Goal: Task Accomplishment & Management: Manage account settings

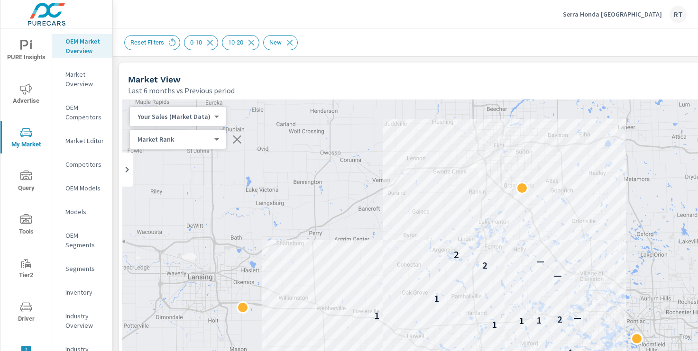
scroll to position [0, 209]
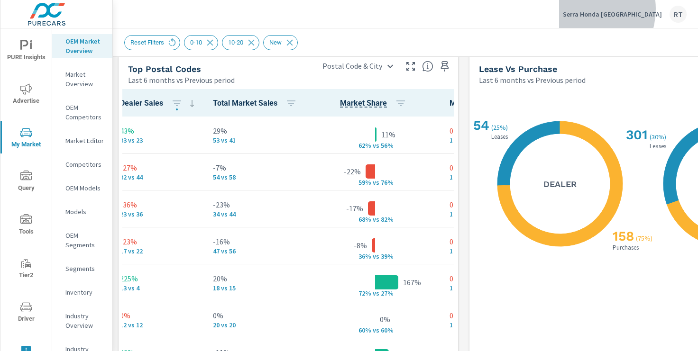
click at [617, 9] on div "Serra Honda Brighton RT" at bounding box center [625, 14] width 124 height 17
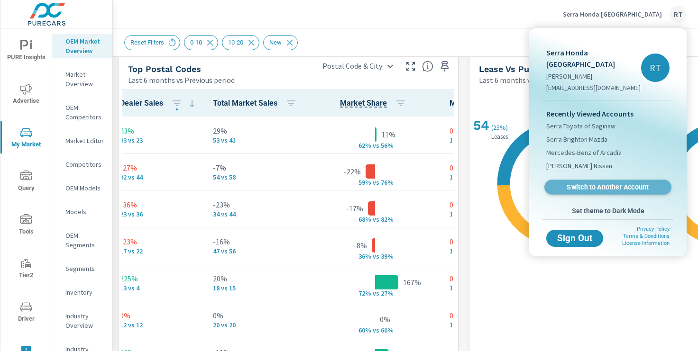
click at [586, 183] on span "Switch to Another Account" at bounding box center [608, 187] width 116 height 9
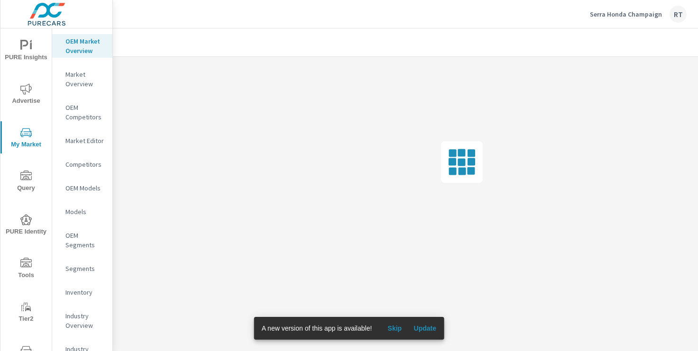
click at [394, 329] on span "Skip" at bounding box center [394, 328] width 23 height 9
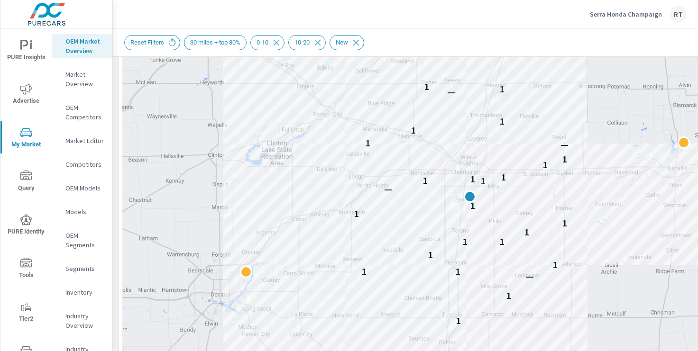
scroll to position [167, 0]
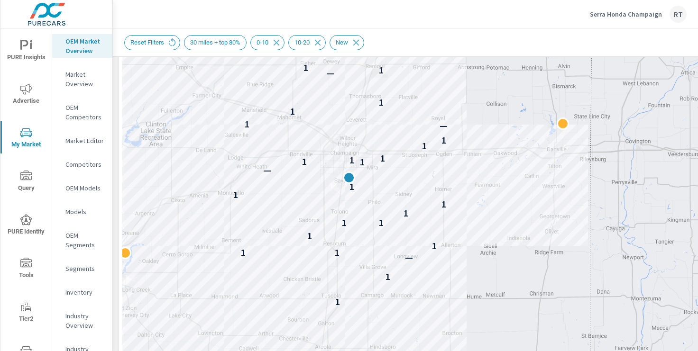
drag, startPoint x: 647, startPoint y: 196, endPoint x: 526, endPoint y: 170, distance: 124.6
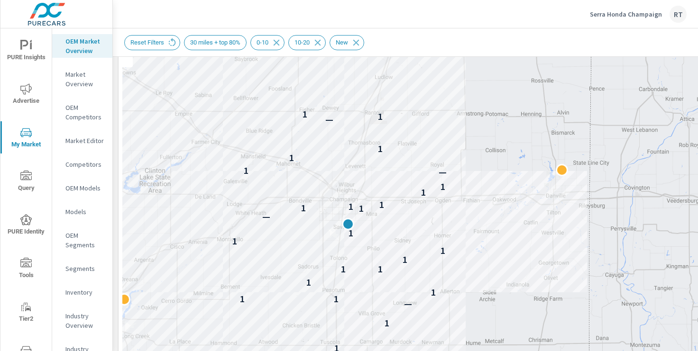
scroll to position [59, 0]
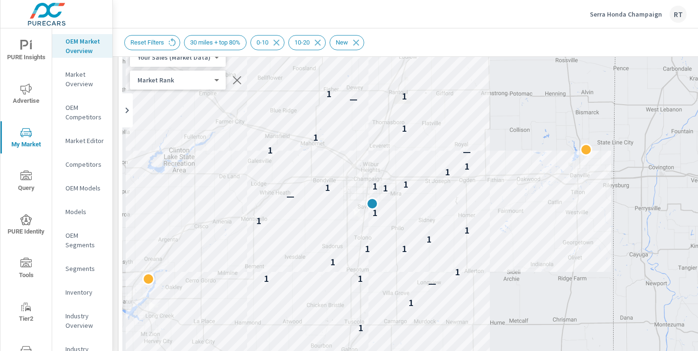
drag, startPoint x: 485, startPoint y: 190, endPoint x: 509, endPoint y: 108, distance: 86.0
click at [509, 108] on div "1 1 — 1 1 1 1 1 1 1 1 1 1 — 1 1 1 1 1 1 — 1 1 1 — 1 1" at bounding box center [463, 303] width 683 height 527
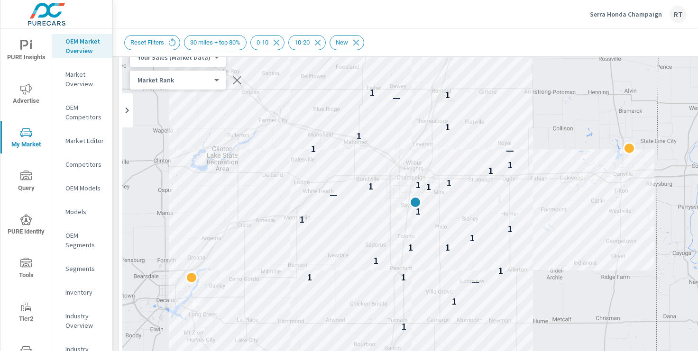
drag, startPoint x: 341, startPoint y: 117, endPoint x: 385, endPoint y: 114, distance: 44.2
click at [385, 114] on div "1 1 — 1 1 1 1 1 1 1 1 1 1 — 1 1 1 1 1 1 — 1 1 1 — 1 1" at bounding box center [463, 303] width 683 height 527
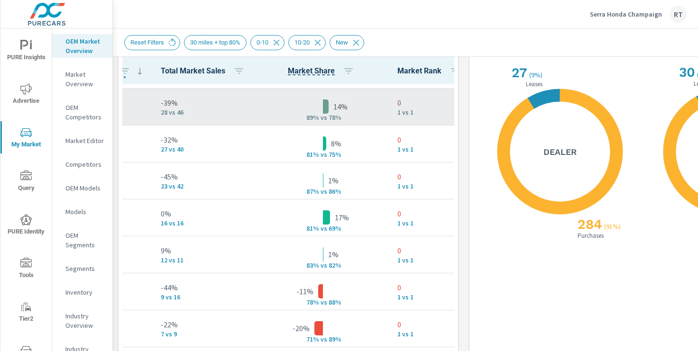
scroll to position [147, 219]
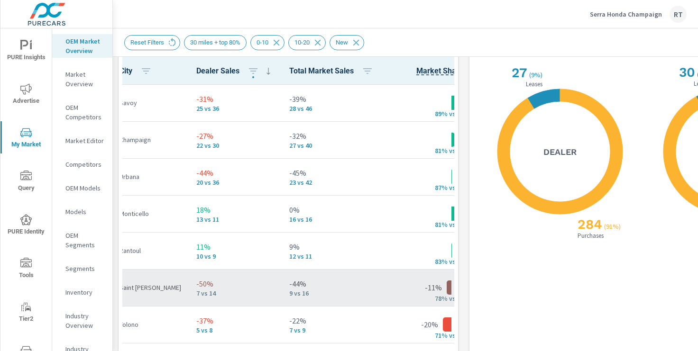
scroll to position [148, 219]
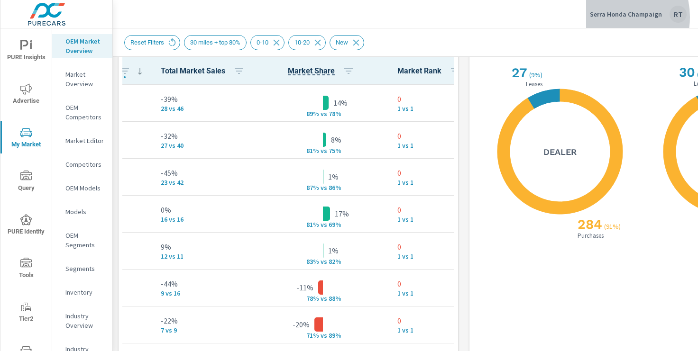
click at [609, 17] on p "Serra Honda Champaign" at bounding box center [626, 14] width 72 height 9
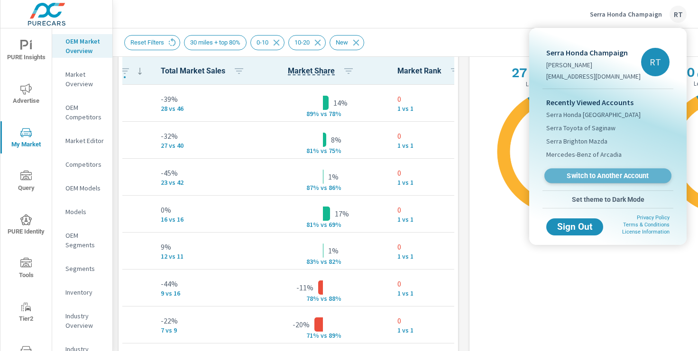
click at [577, 175] on span "Switch to Another Account" at bounding box center [608, 176] width 116 height 9
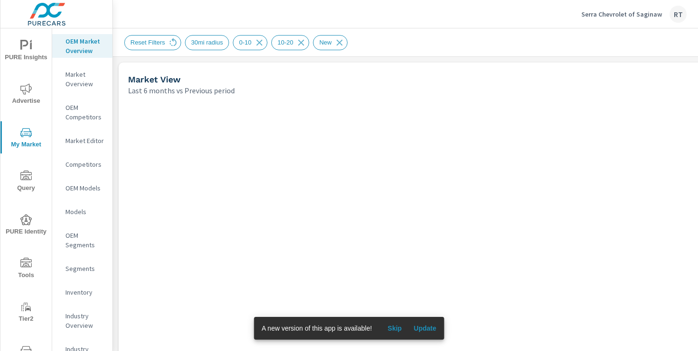
scroll to position [0, 0]
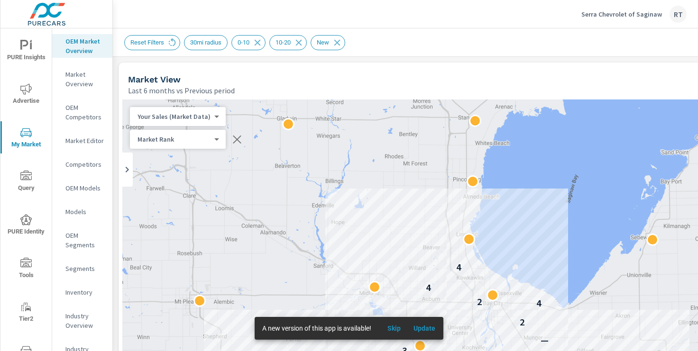
click at [397, 328] on span "Skip" at bounding box center [394, 328] width 23 height 9
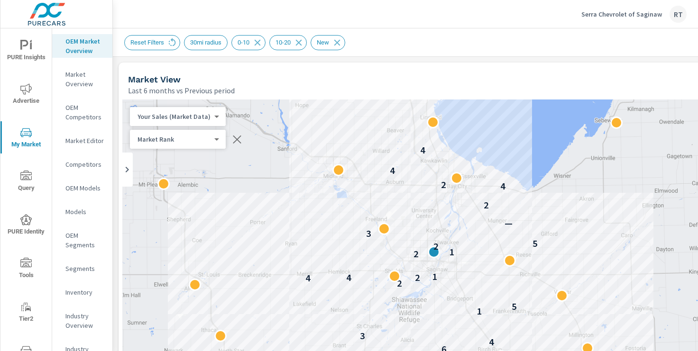
drag, startPoint x: 591, startPoint y: 268, endPoint x: 551, endPoint y: 152, distance: 123.2
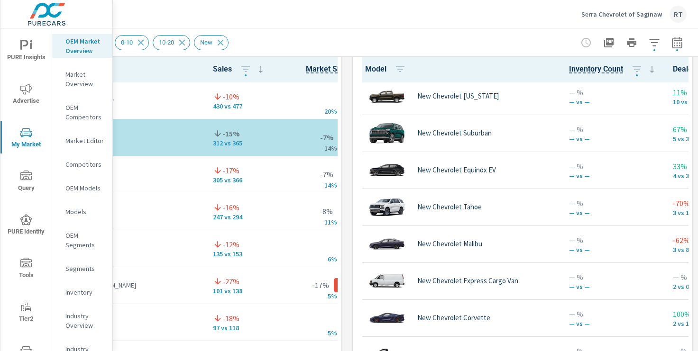
scroll to position [261, 0]
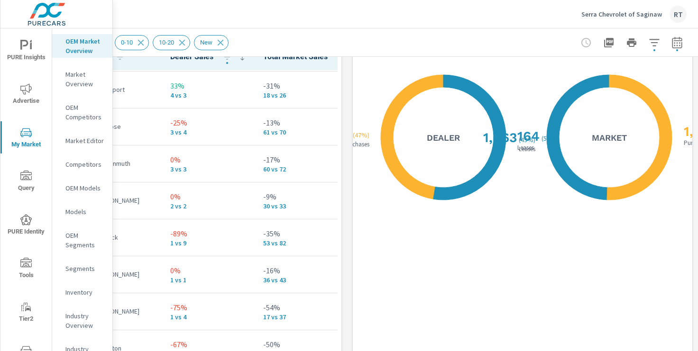
scroll to position [1172, 117]
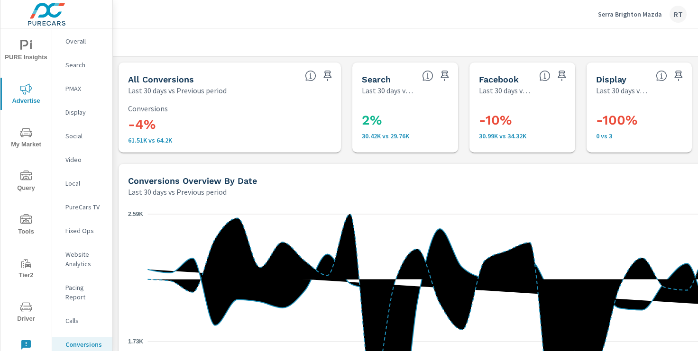
scroll to position [142, 0]
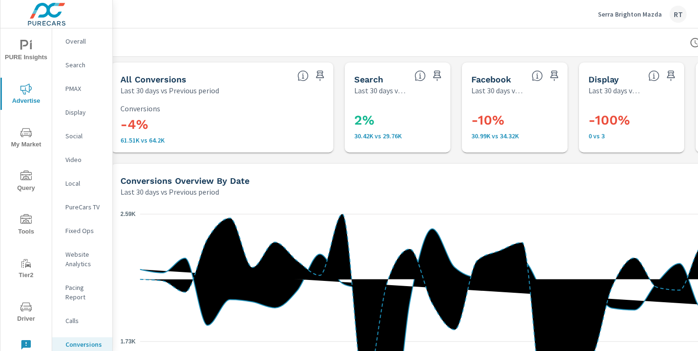
click at [628, 16] on p "Serra Brighton Mazda" at bounding box center [630, 14] width 64 height 9
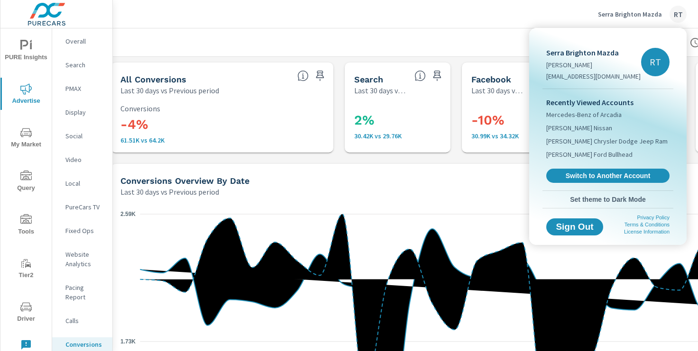
click at [584, 174] on span "Switch to Another Account" at bounding box center [608, 176] width 113 height 9
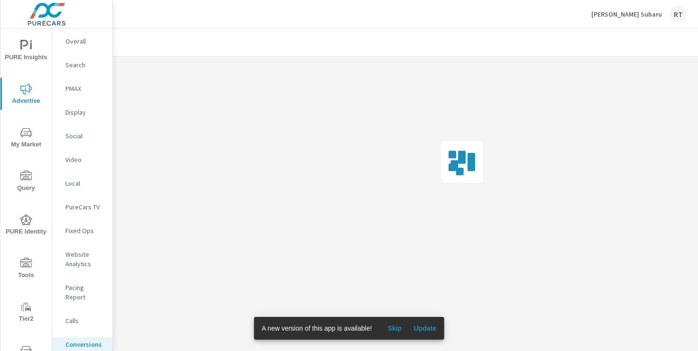
click at [395, 329] on span "Skip" at bounding box center [394, 328] width 23 height 9
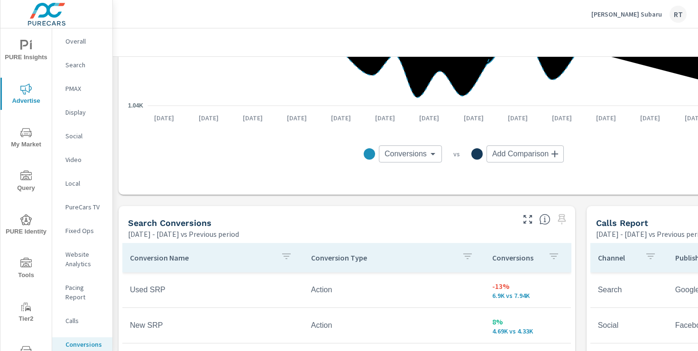
scroll to position [341, 0]
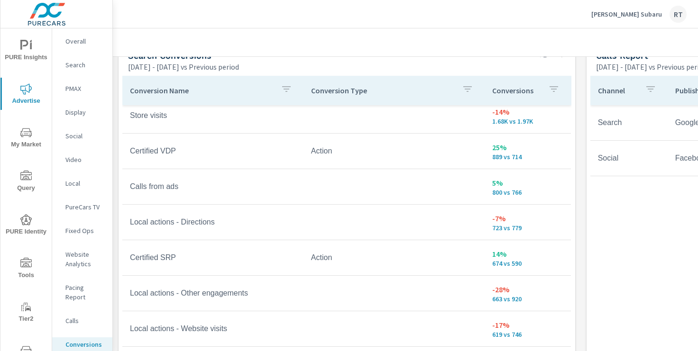
scroll to position [534, 0]
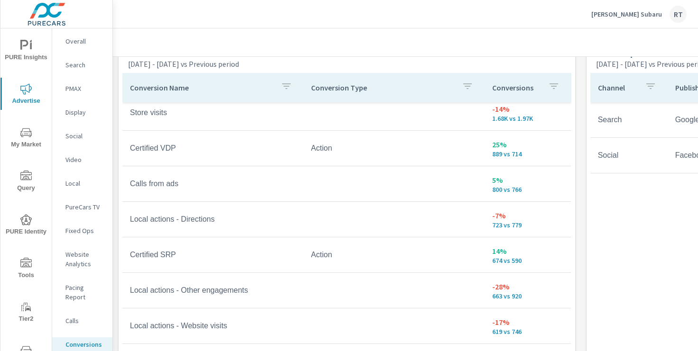
click at [542, 88] on div "Conversions" at bounding box center [527, 88] width 71 height 22
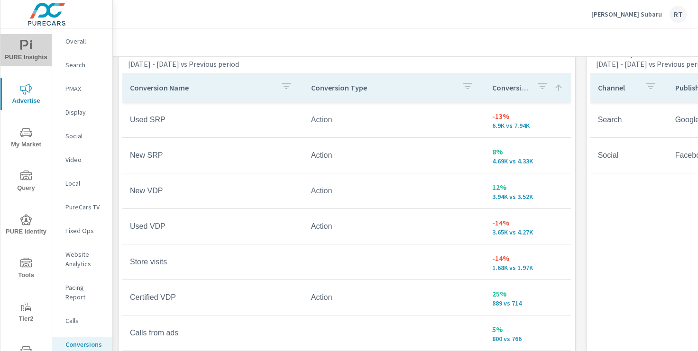
click at [27, 44] on icon "nav menu" at bounding box center [24, 45] width 8 height 10
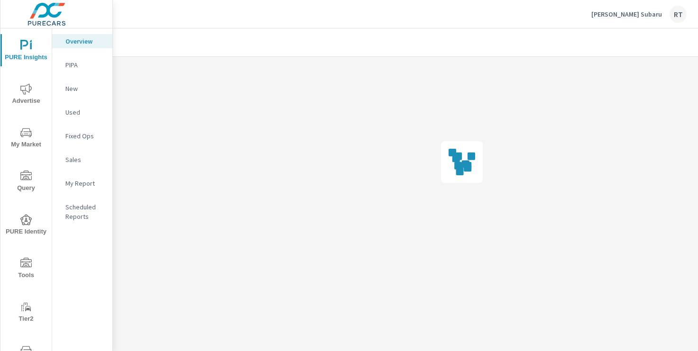
click at [76, 184] on p "My Report" at bounding box center [84, 183] width 39 height 9
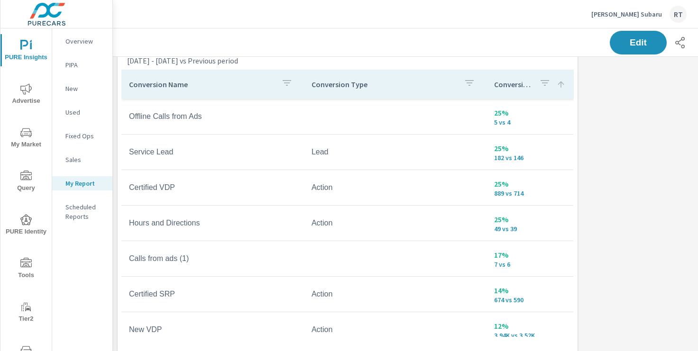
scroll to position [567, 0]
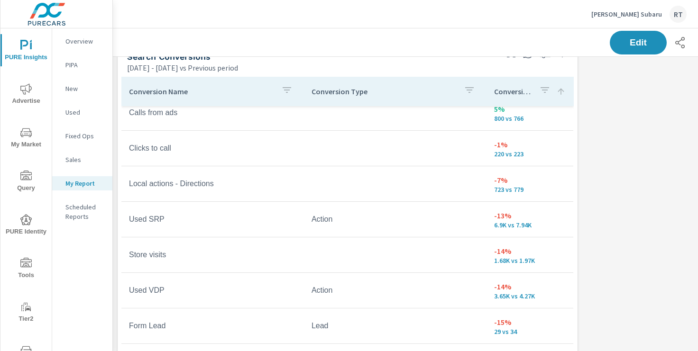
scroll to position [15, 0]
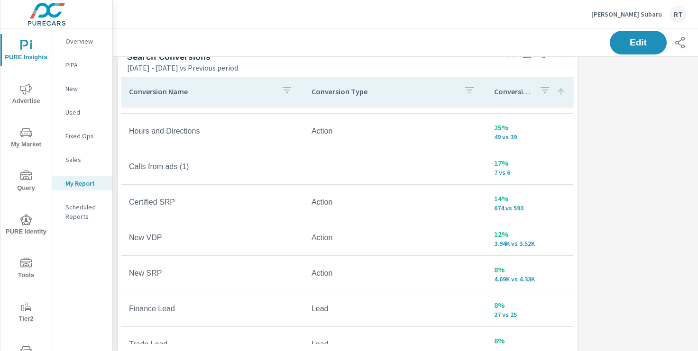
scroll to position [100, 0]
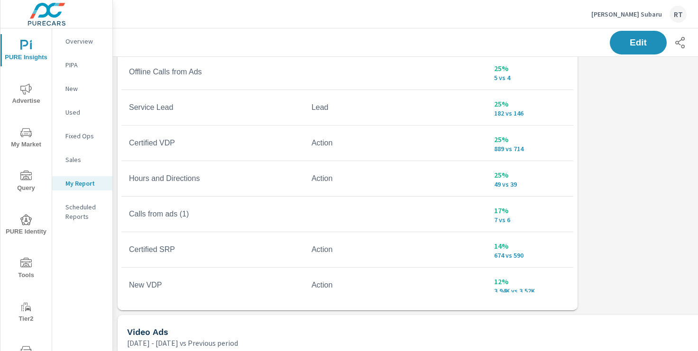
scroll to position [618, 0]
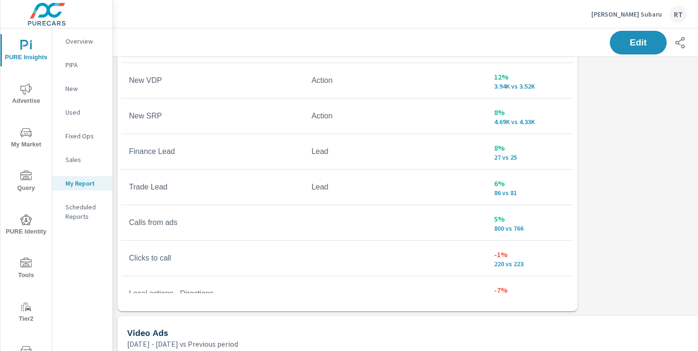
scroll to position [206, 0]
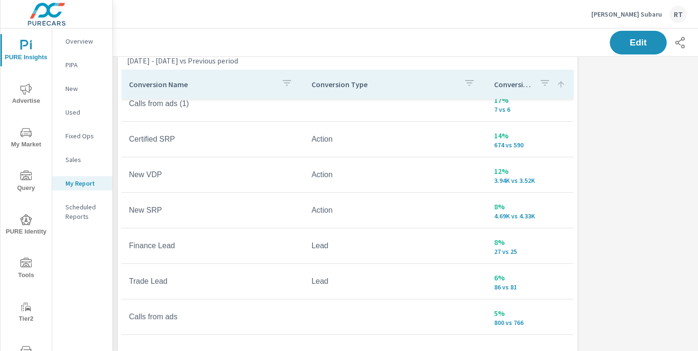
scroll to position [575, 0]
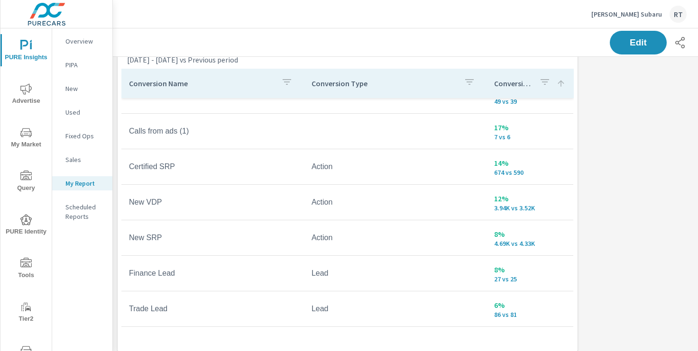
scroll to position [39, 0]
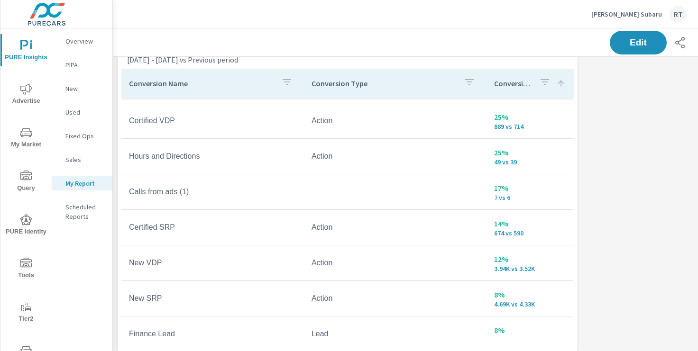
scroll to position [57, 0]
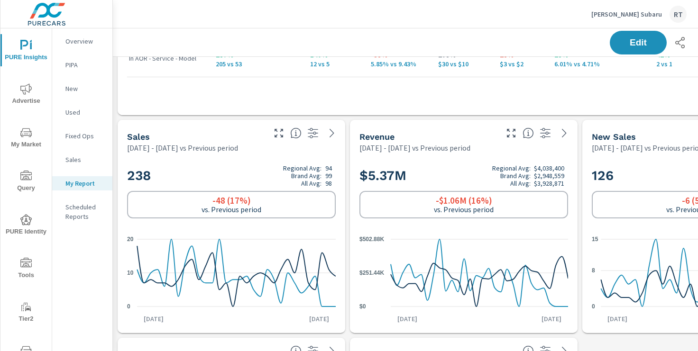
scroll to position [159, 0]
click at [74, 90] on p "New" at bounding box center [84, 88] width 39 height 9
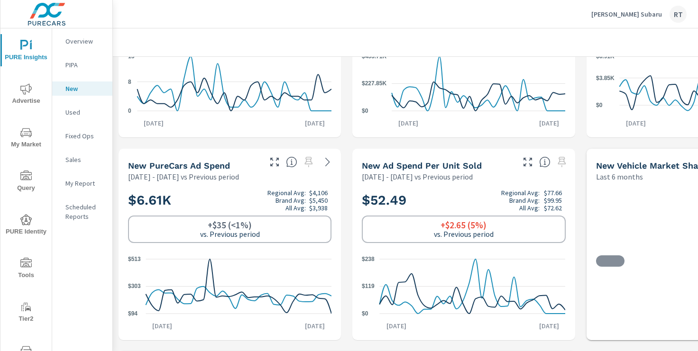
scroll to position [118, 0]
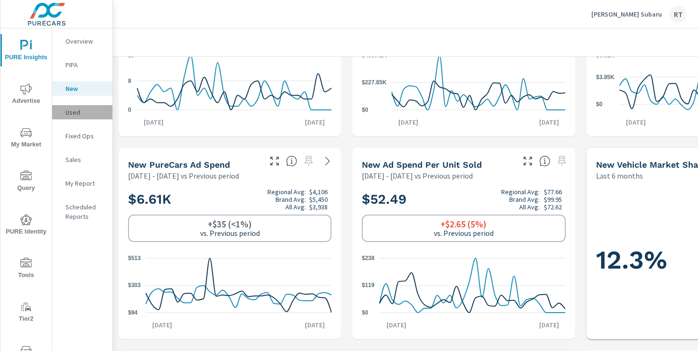
click at [73, 112] on p "Used" at bounding box center [84, 112] width 39 height 9
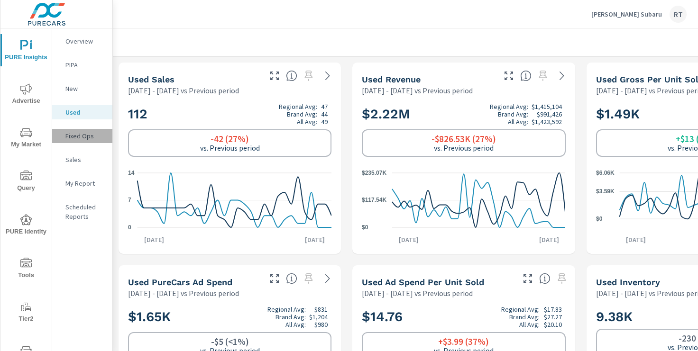
click at [80, 133] on p "Fixed Ops" at bounding box center [84, 135] width 39 height 9
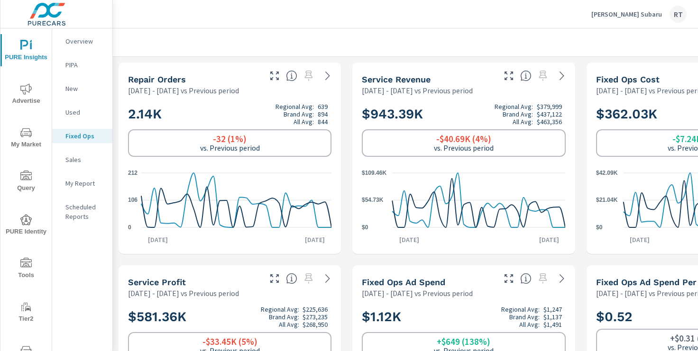
click at [82, 183] on p "My Report" at bounding box center [84, 183] width 39 height 9
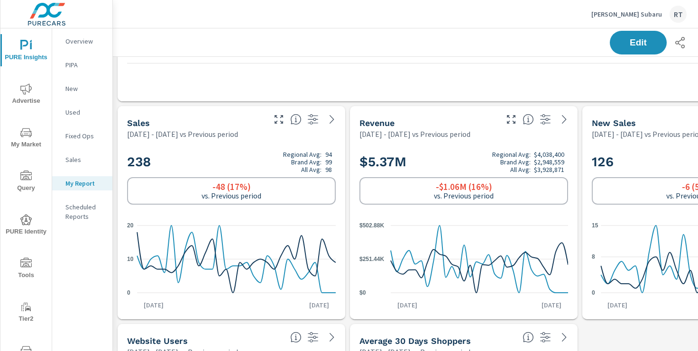
scroll to position [171, 0]
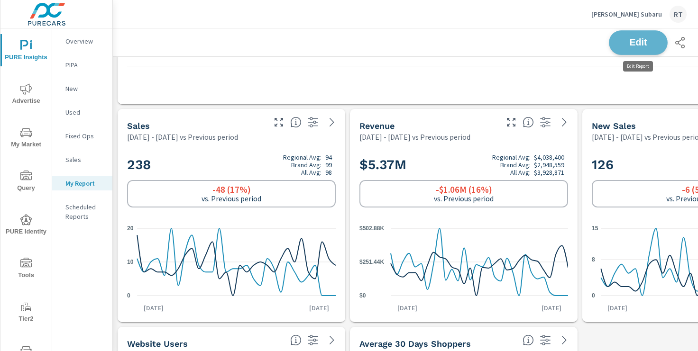
click at [628, 43] on span "Edit" at bounding box center [638, 42] width 39 height 9
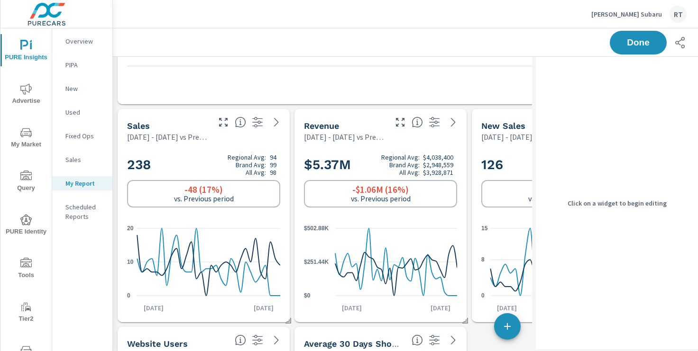
click at [218, 151] on div "238 Regional Avg: 94 Brand Avg: 99 All Avg: 98 -48 (17%) vs. Previous period 0 …" at bounding box center [203, 232] width 165 height 173
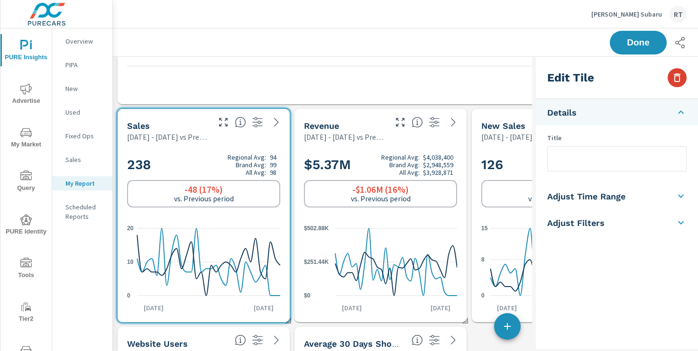
click at [683, 73] on button "button" at bounding box center [677, 77] width 19 height 19
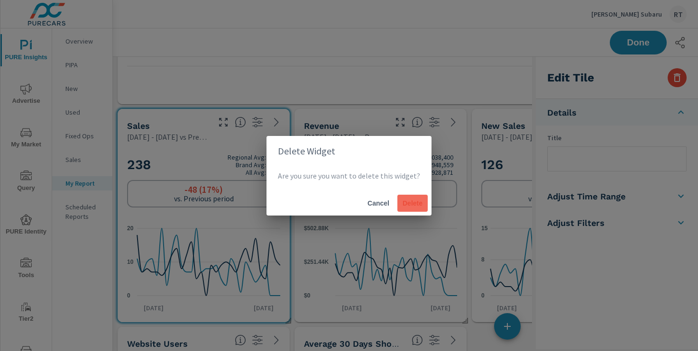
click at [413, 203] on span "Delete" at bounding box center [412, 203] width 23 height 9
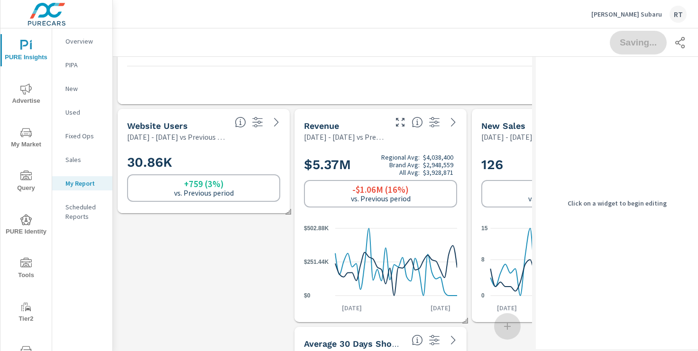
click at [381, 137] on p "Jul 20, 2025 - Aug 18, 2025 vs Previous period" at bounding box center [344, 136] width 81 height 11
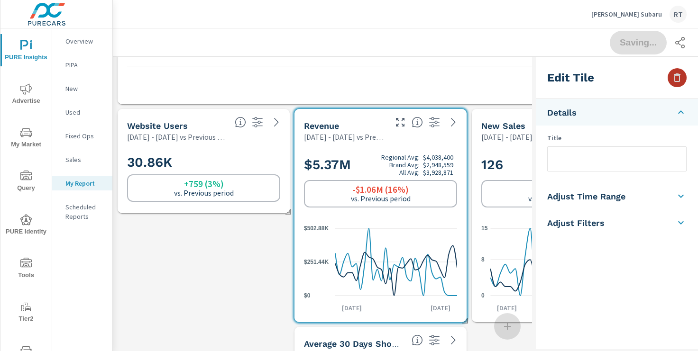
click at [674, 78] on icon "button" at bounding box center [677, 77] width 11 height 11
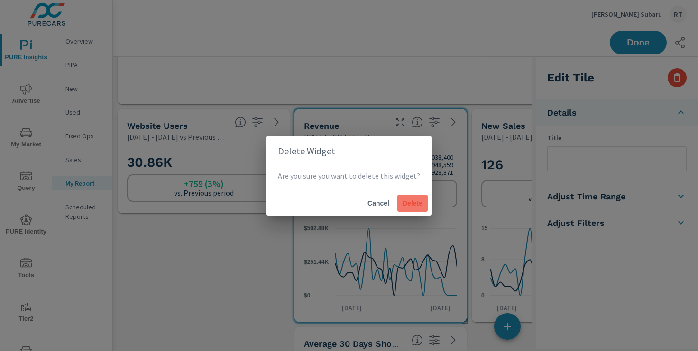
click at [407, 205] on span "Delete" at bounding box center [412, 203] width 23 height 9
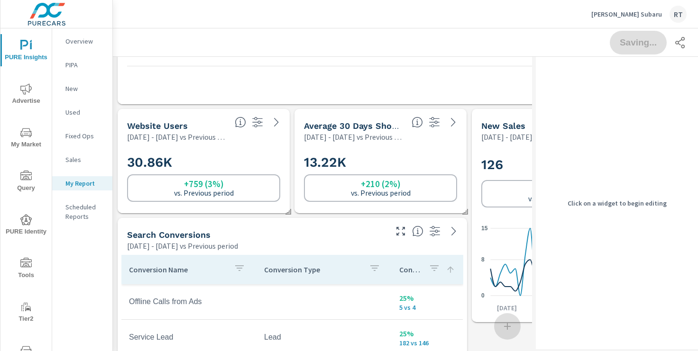
scroll to position [5, 5]
click at [506, 160] on h2 "126 Regional Avg: 53 Brand Avg: 55 All Avg: 54" at bounding box center [557, 165] width 153 height 23
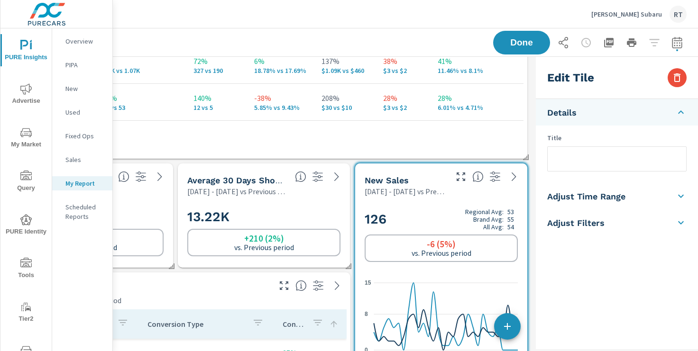
scroll to position [118, 117]
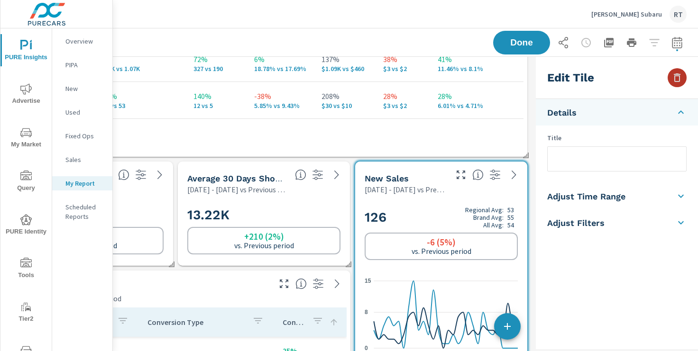
click at [678, 76] on icon "button" at bounding box center [677, 78] width 7 height 9
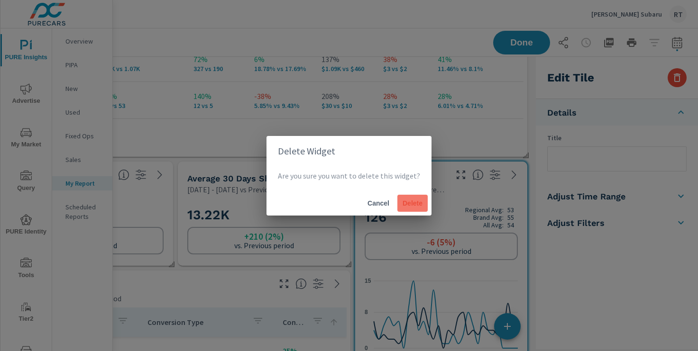
click at [414, 201] on span "Delete" at bounding box center [412, 203] width 23 height 9
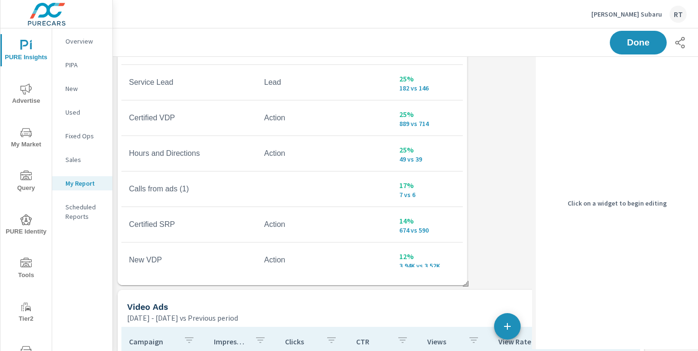
scroll to position [452, 0]
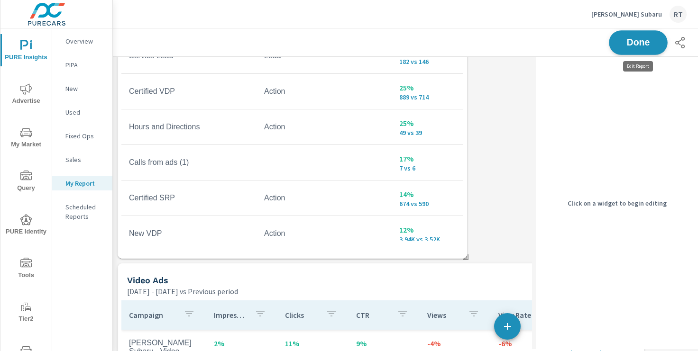
click at [634, 41] on span "Done" at bounding box center [638, 42] width 39 height 9
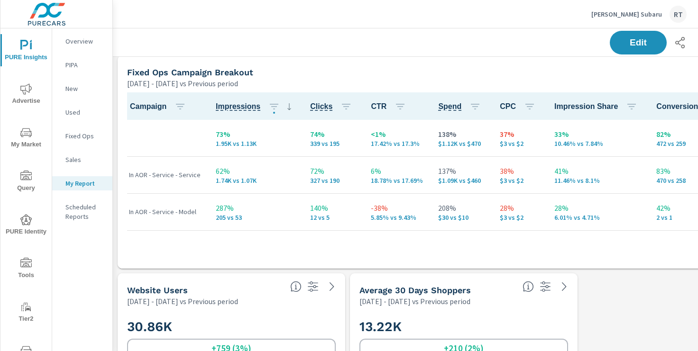
scroll to position [0, 0]
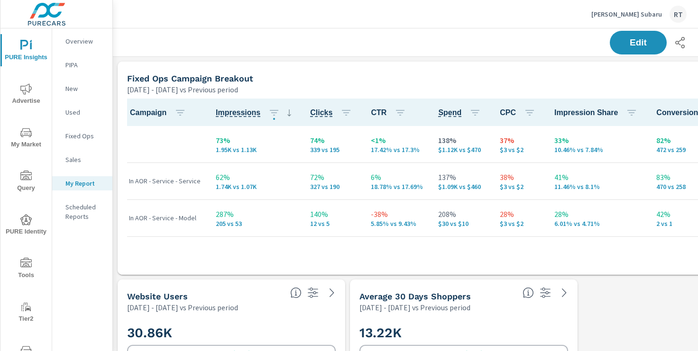
click at [24, 91] on icon "nav menu" at bounding box center [25, 88] width 11 height 11
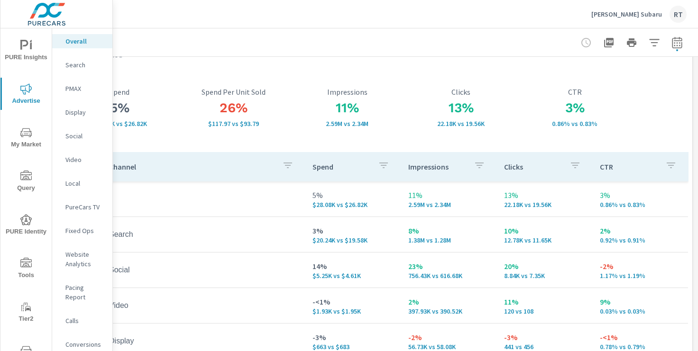
scroll to position [0, 117]
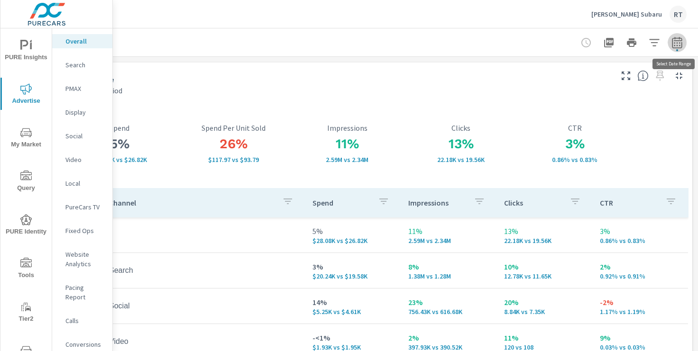
click at [678, 43] on icon "button" at bounding box center [677, 42] width 11 height 11
select select "Previous period"
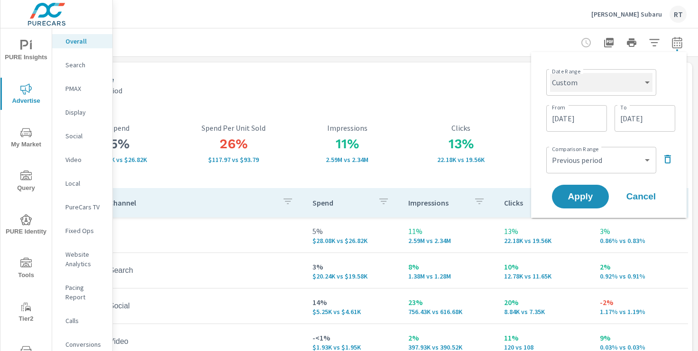
click at [647, 81] on select "Custom [DATE] Last week Last 7 days Last 14 days Last 30 days Last 45 days Last…" at bounding box center [601, 82] width 102 height 19
click at [550, 73] on select "Custom [DATE] Last week Last 7 days Last 14 days Last 30 days Last 45 days Last…" at bounding box center [601, 82] width 102 height 19
select select "Last 30 days"
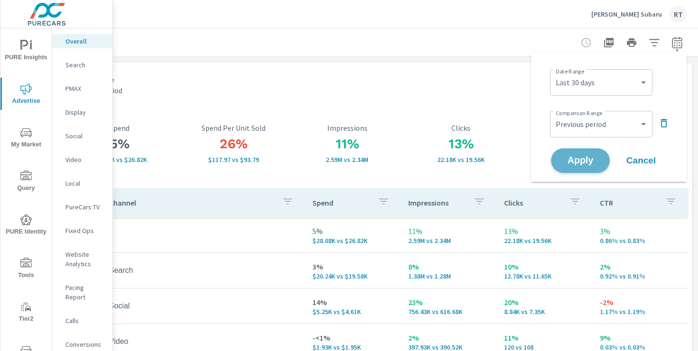
click at [575, 158] on span "Apply" at bounding box center [580, 161] width 39 height 9
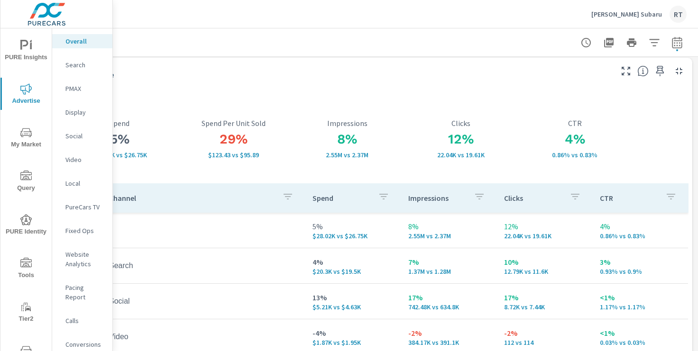
scroll to position [0, 117]
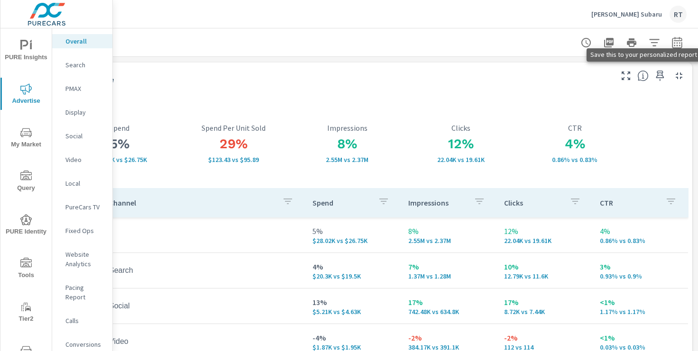
click at [660, 75] on icon "button" at bounding box center [660, 75] width 11 height 11
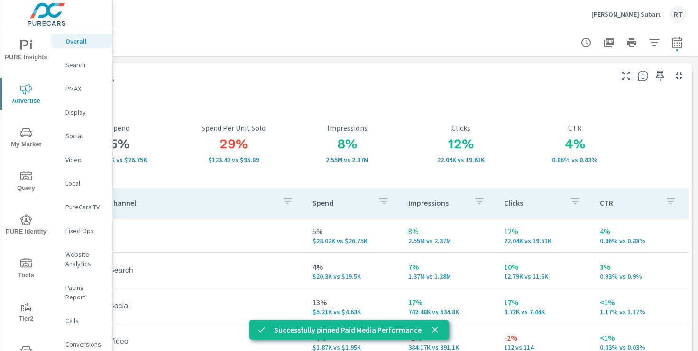
click at [24, 47] on icon "nav menu" at bounding box center [25, 45] width 11 height 11
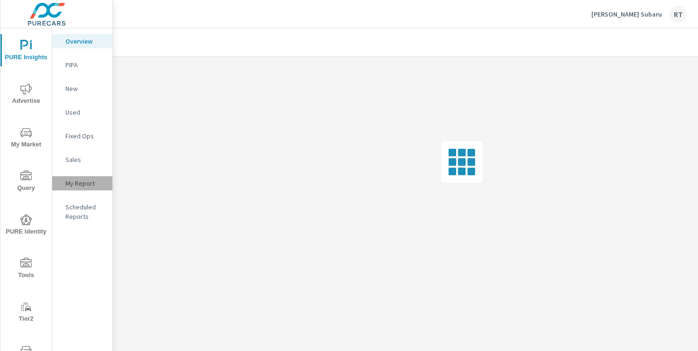
click at [79, 183] on p "My Report" at bounding box center [84, 183] width 39 height 9
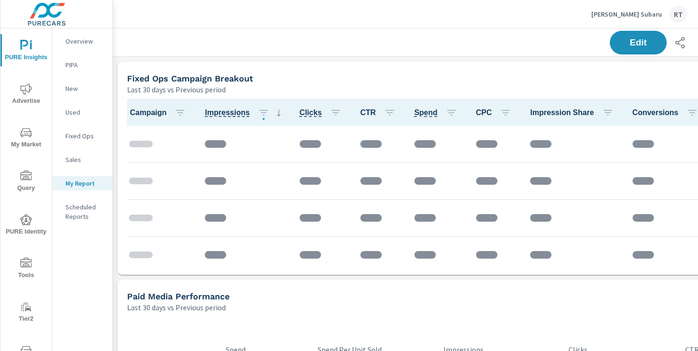
scroll to position [36, 0]
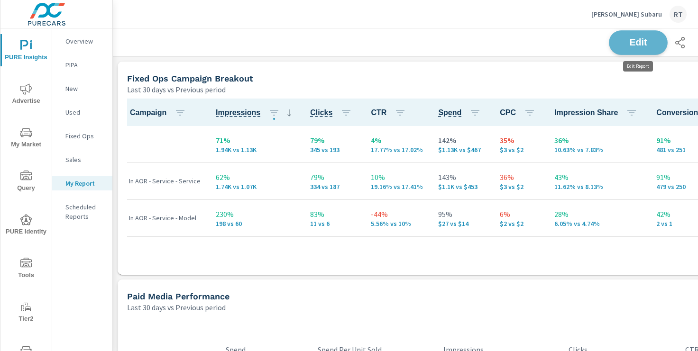
click at [632, 45] on span "Edit" at bounding box center [638, 42] width 39 height 9
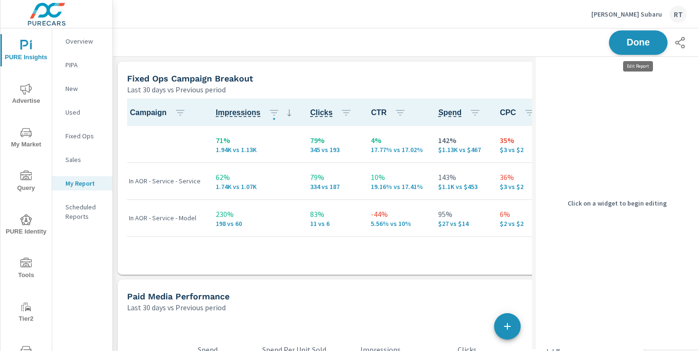
click at [632, 44] on span "Done" at bounding box center [638, 42] width 39 height 9
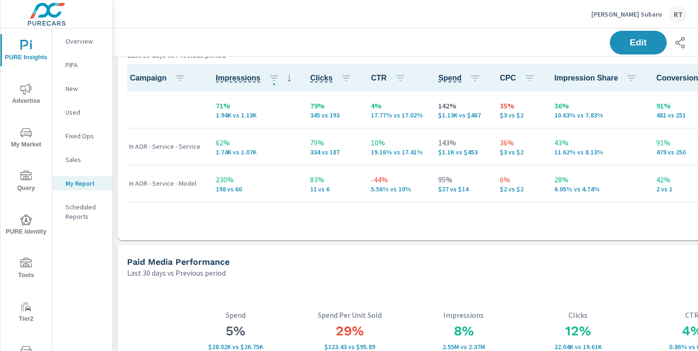
scroll to position [0, 0]
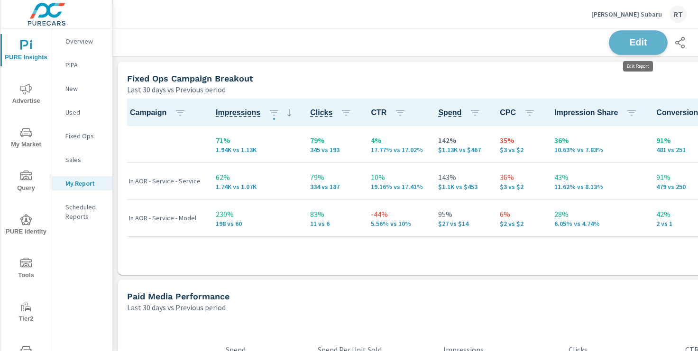
click at [628, 46] on span "Edit" at bounding box center [638, 42] width 39 height 9
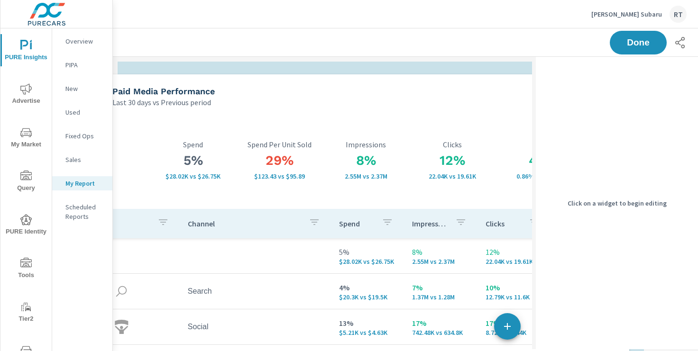
drag, startPoint x: 336, startPoint y: 293, endPoint x: 322, endPoint y: 88, distance: 205.8
click at [322, 88] on div "Paid Media Performance" at bounding box center [329, 91] width 435 height 11
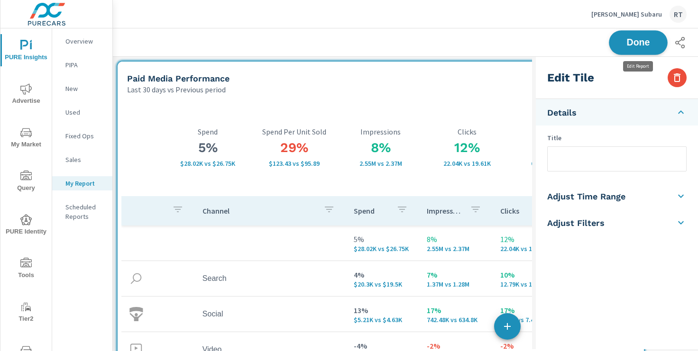
click at [637, 42] on span "Done" at bounding box center [638, 42] width 39 height 9
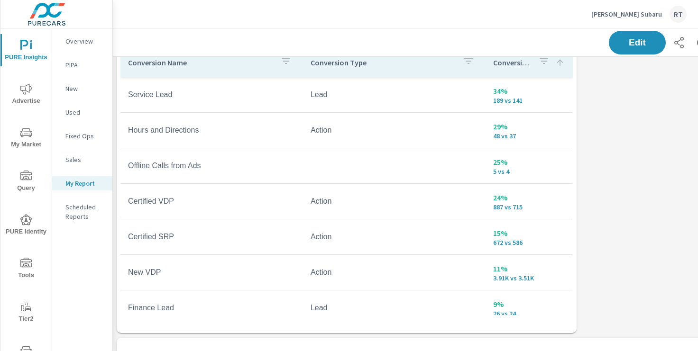
scroll to position [811, 1]
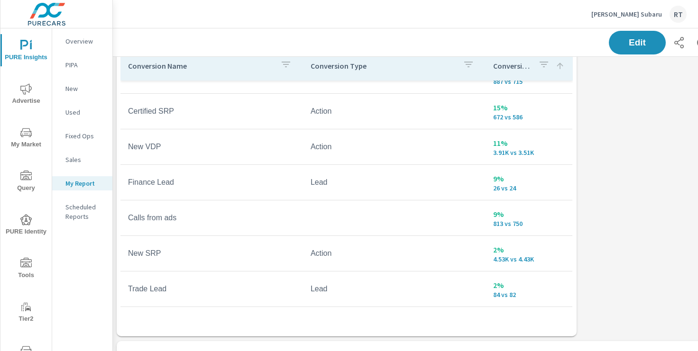
scroll to position [166, 0]
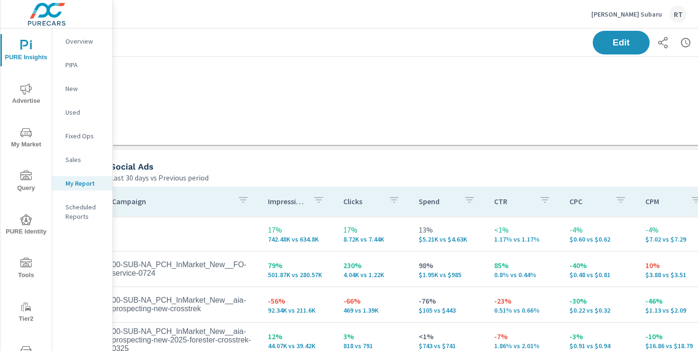
scroll to position [1221, 117]
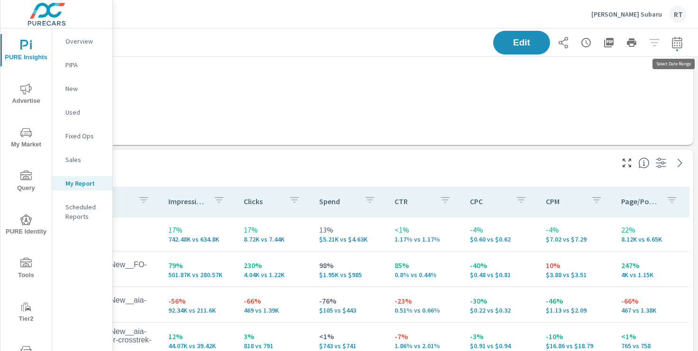
click at [681, 40] on icon "button" at bounding box center [677, 42] width 10 height 11
select select "Last 30 days"
select select "Previous period"
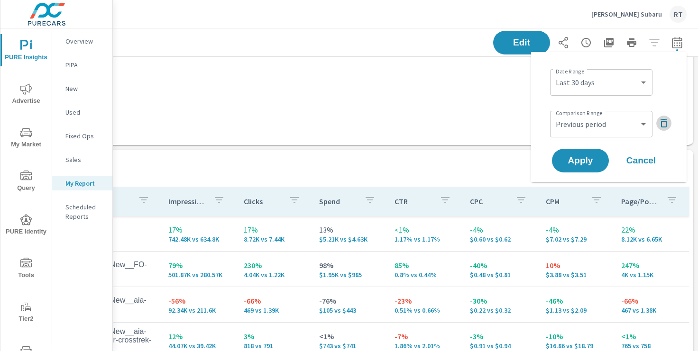
click at [658, 124] on icon "button" at bounding box center [663, 123] width 11 height 11
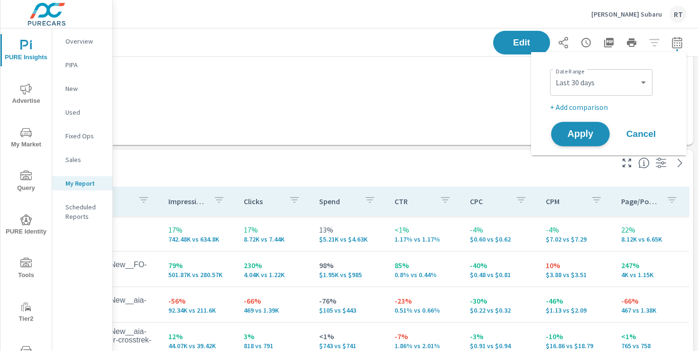
click at [571, 134] on span "Apply" at bounding box center [580, 134] width 39 height 9
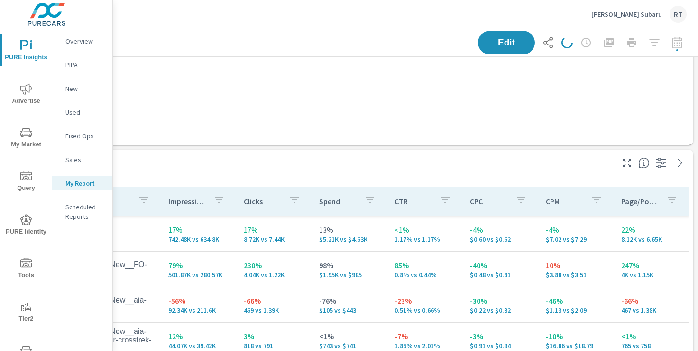
scroll to position [0, 117]
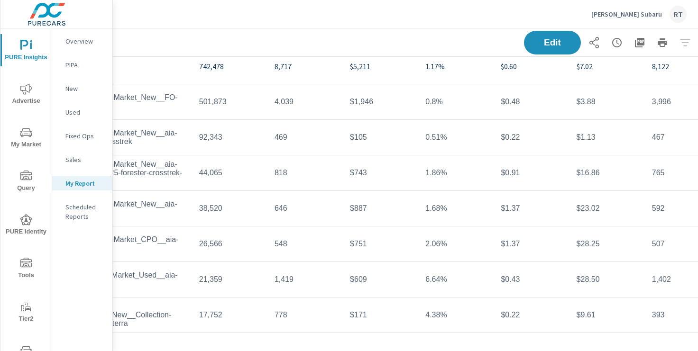
scroll to position [1388, 117]
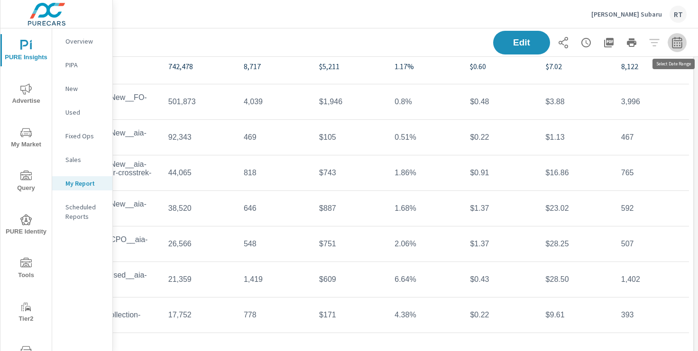
click at [675, 41] on icon "button" at bounding box center [677, 42] width 11 height 11
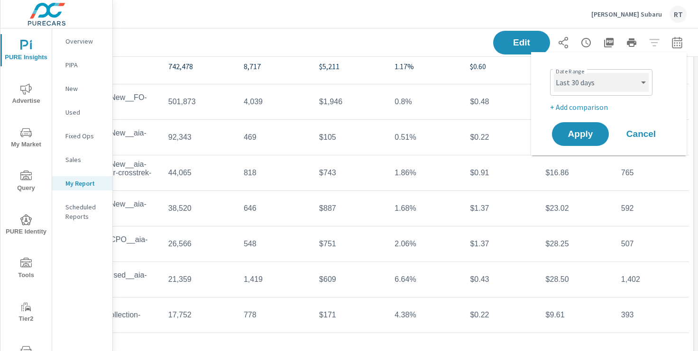
click at [642, 83] on select "Custom [DATE] Last week Last 7 days Last 14 days Last 30 days Last 45 days Last…" at bounding box center [601, 82] width 95 height 19
click at [554, 73] on select "Custom [DATE] Last week Last 7 days Last 14 days Last 30 days Last 45 days Last…" at bounding box center [601, 82] width 95 height 19
select select "Last 14 days"
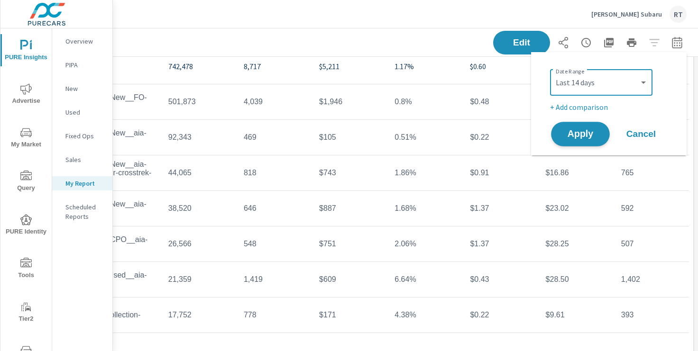
click at [573, 130] on span "Apply" at bounding box center [580, 134] width 39 height 9
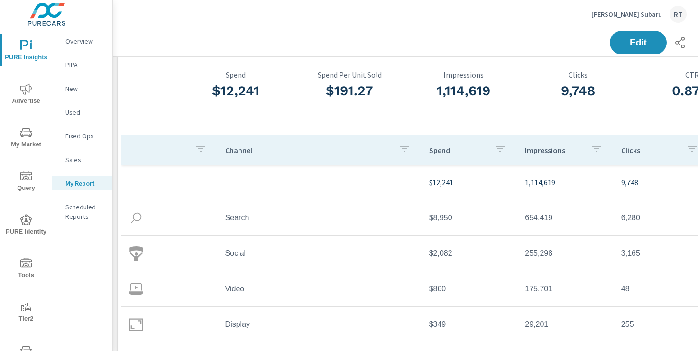
scroll to position [116, 0]
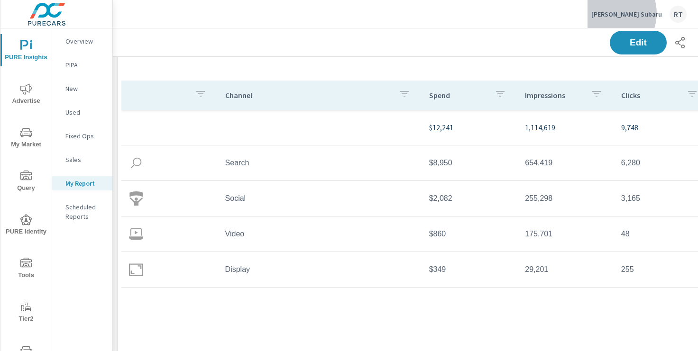
click at [644, 13] on p "Carr Subaru" at bounding box center [626, 14] width 71 height 9
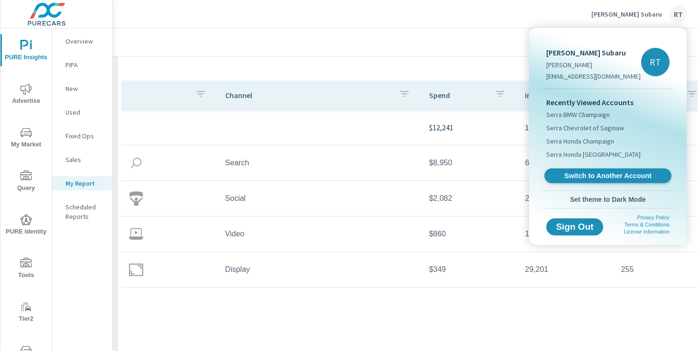
click at [580, 176] on span "Switch to Another Account" at bounding box center [608, 176] width 116 height 9
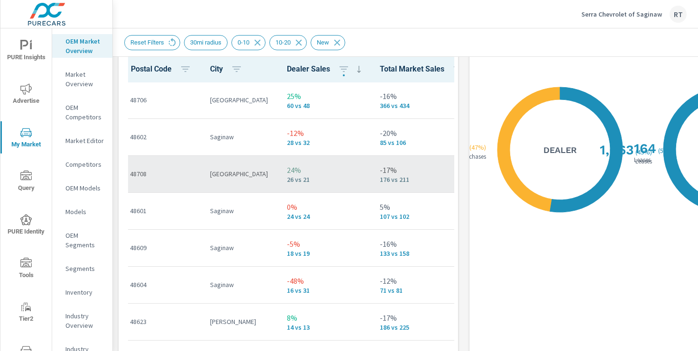
scroll to position [39, 0]
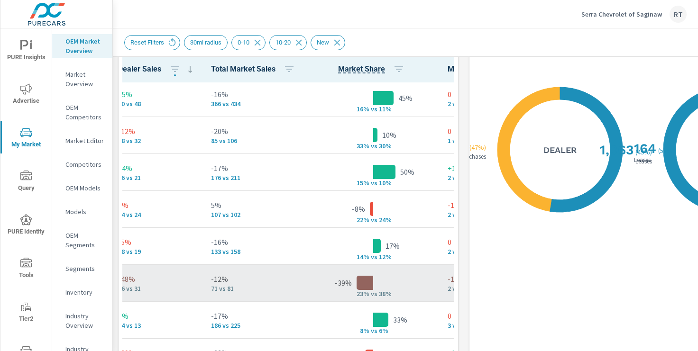
scroll to position [39, 169]
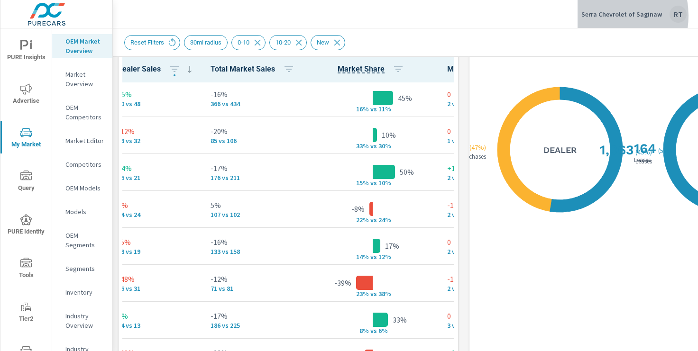
click at [602, 16] on p "Serra Chevrolet of Saginaw" at bounding box center [621, 14] width 81 height 9
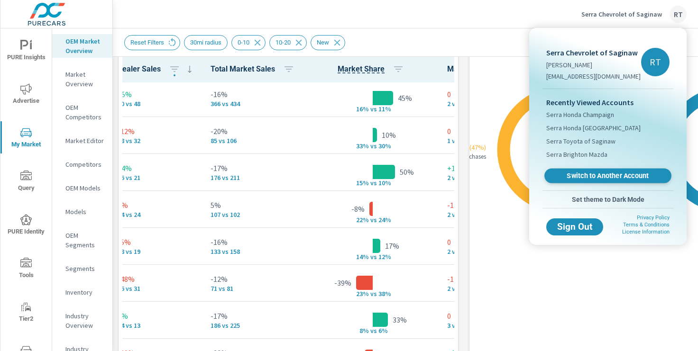
click at [576, 177] on span "Switch to Another Account" at bounding box center [608, 176] width 116 height 9
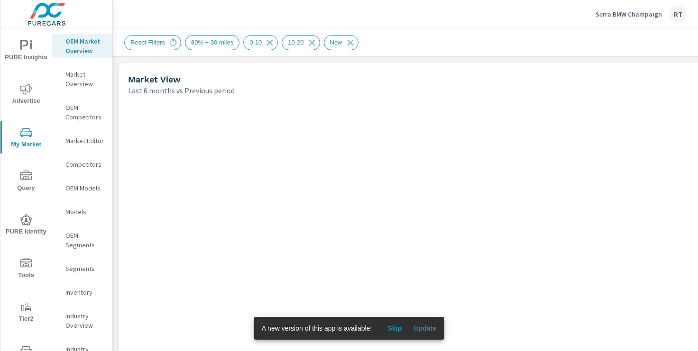
click at [393, 329] on span "Skip" at bounding box center [394, 328] width 23 height 9
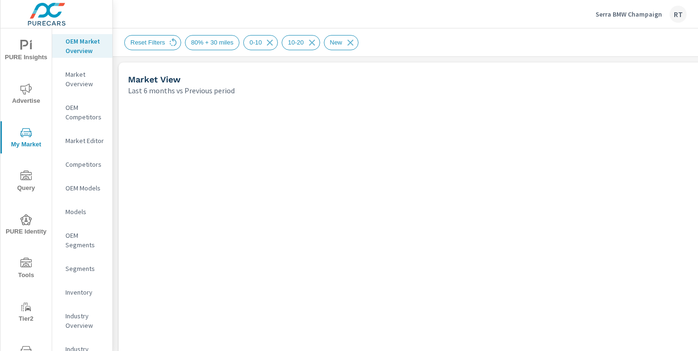
scroll to position [0, 0]
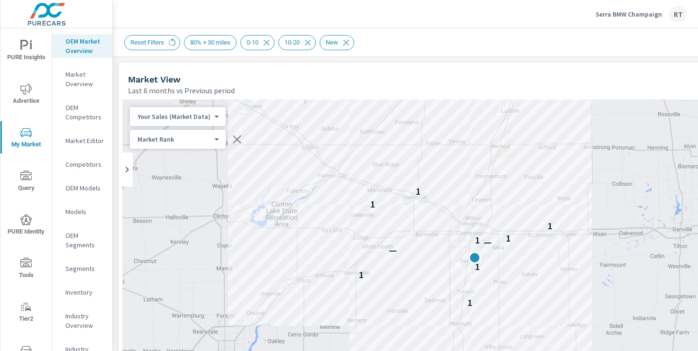
drag, startPoint x: 551, startPoint y: 253, endPoint x: 556, endPoint y: 138, distance: 115.4
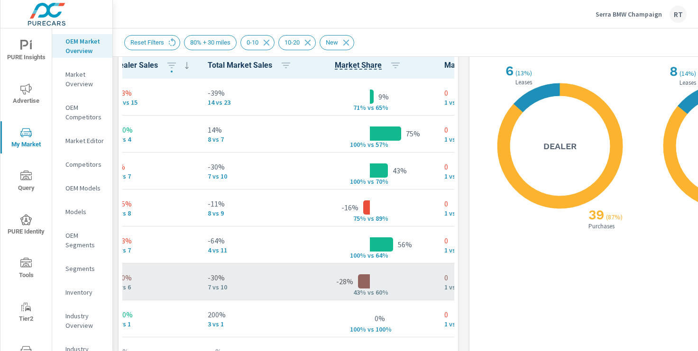
scroll to position [0, 219]
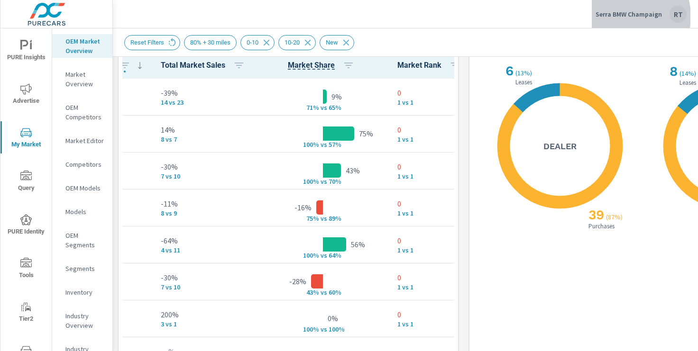
click at [623, 17] on p "Serra BMW Champaign" at bounding box center [629, 14] width 66 height 9
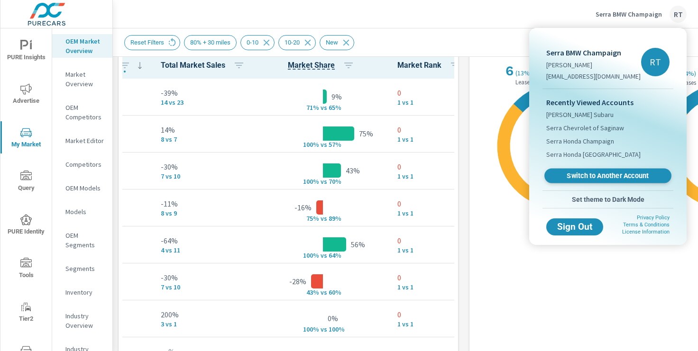
click at [584, 175] on span "Switch to Another Account" at bounding box center [608, 176] width 116 height 9
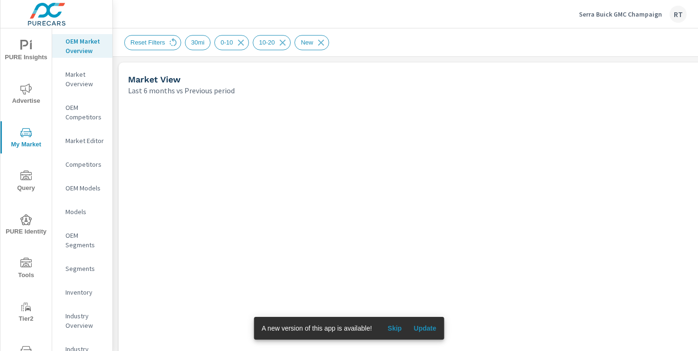
scroll to position [0, 0]
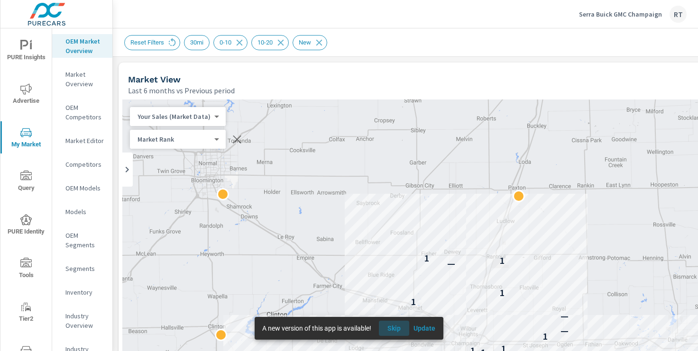
click at [396, 328] on span "Skip" at bounding box center [394, 328] width 23 height 9
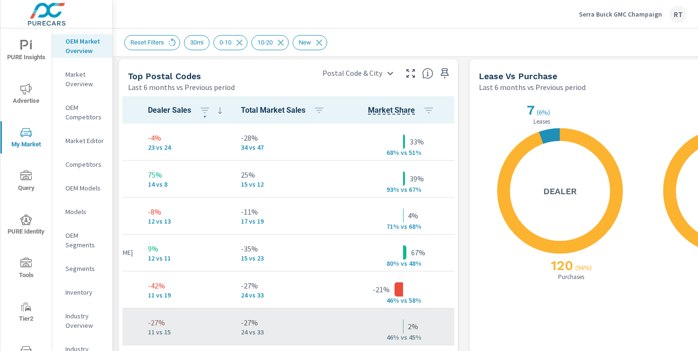
scroll to position [0, 219]
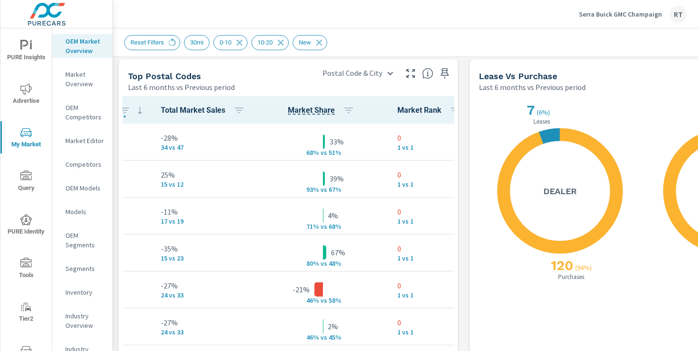
click at [607, 14] on p "Serra Buick GMC Champaign" at bounding box center [620, 14] width 83 height 9
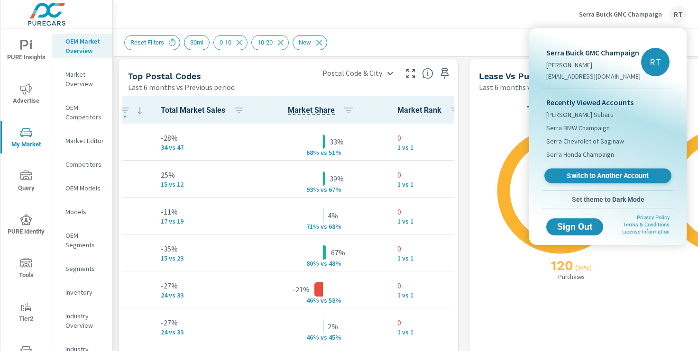
click at [584, 176] on span "Switch to Another Account" at bounding box center [608, 176] width 116 height 9
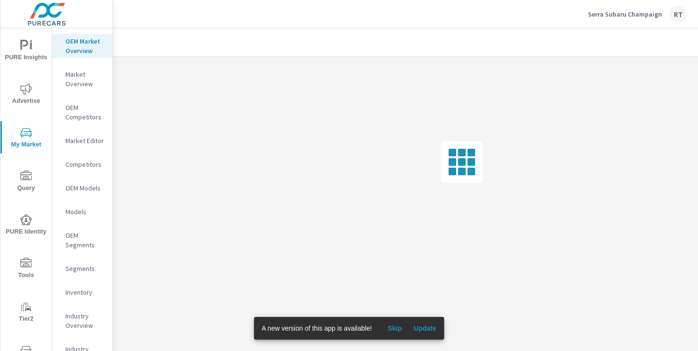
click at [393, 329] on span "Skip" at bounding box center [394, 328] width 23 height 9
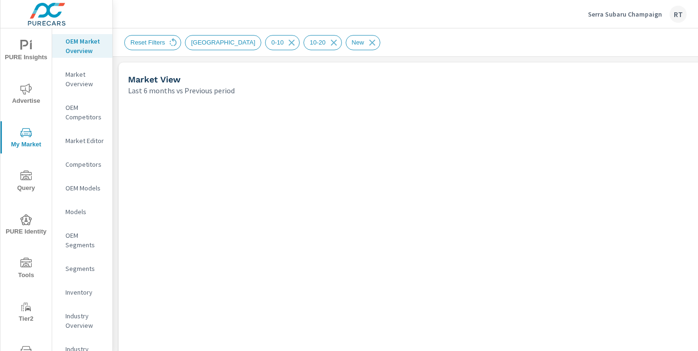
scroll to position [516, 0]
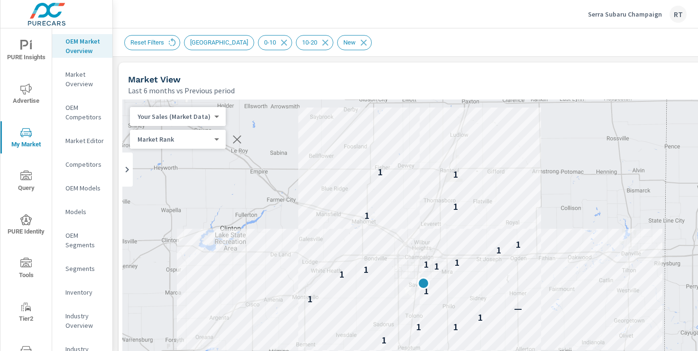
drag, startPoint x: 548, startPoint y: 196, endPoint x: 502, endPoint y: 112, distance: 95.3
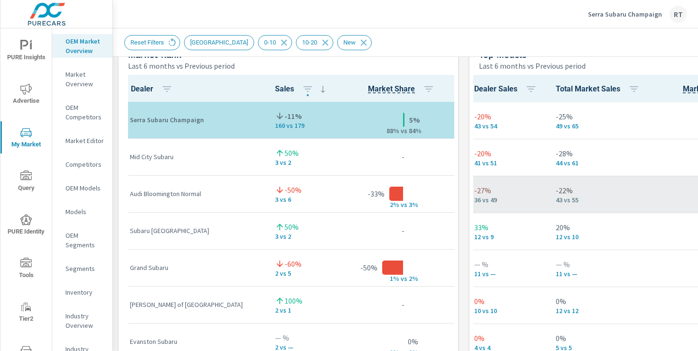
scroll to position [0, 335]
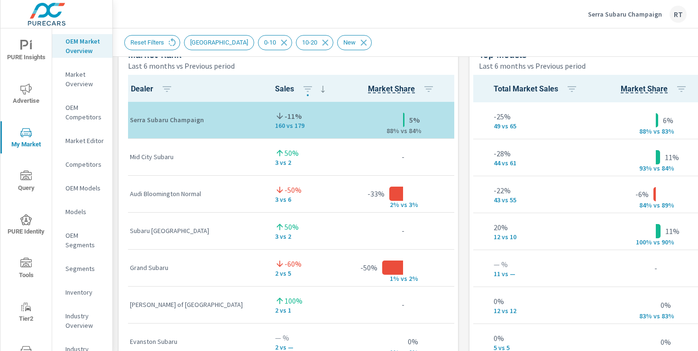
click at [605, 15] on p "Serra Subaru Champaign" at bounding box center [625, 14] width 74 height 9
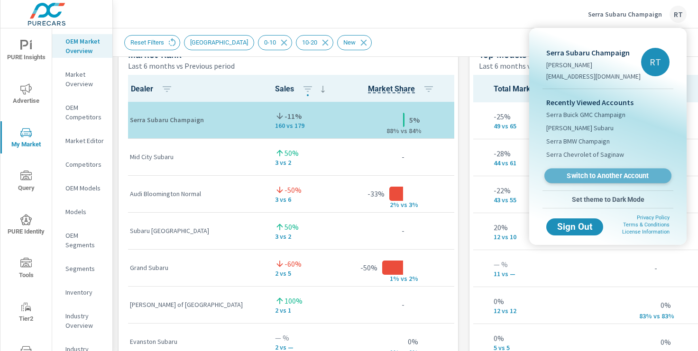
click at [581, 175] on span "Switch to Another Account" at bounding box center [608, 176] width 116 height 9
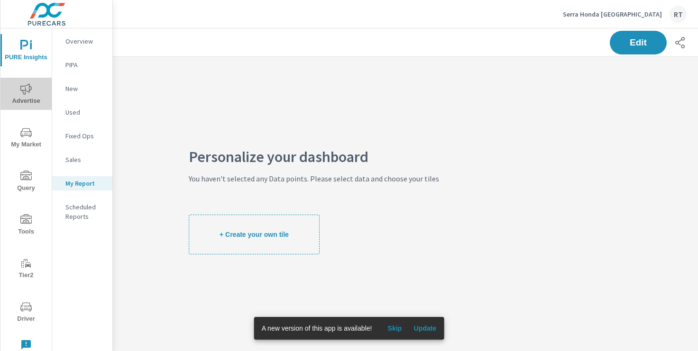
click at [30, 84] on icon "nav menu" at bounding box center [25, 88] width 11 height 11
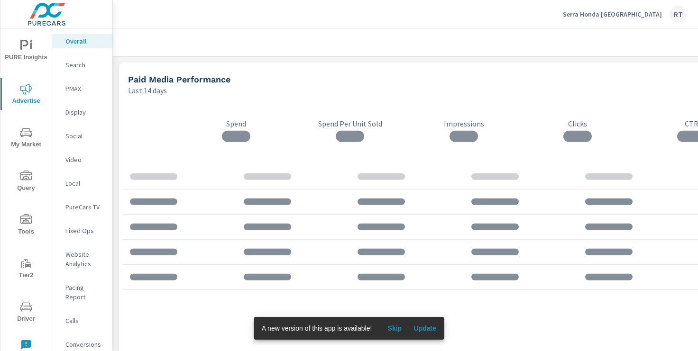
click at [395, 323] on button "Skip" at bounding box center [394, 328] width 30 height 15
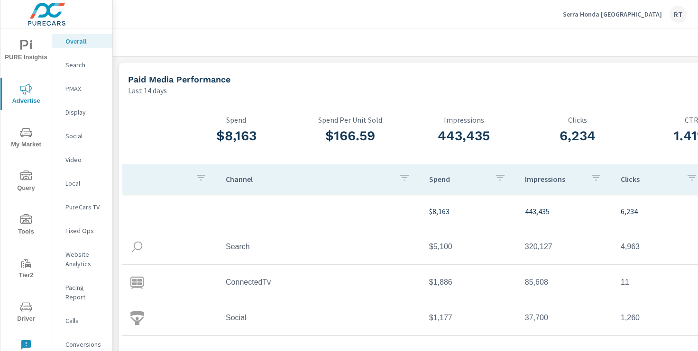
scroll to position [0, 117]
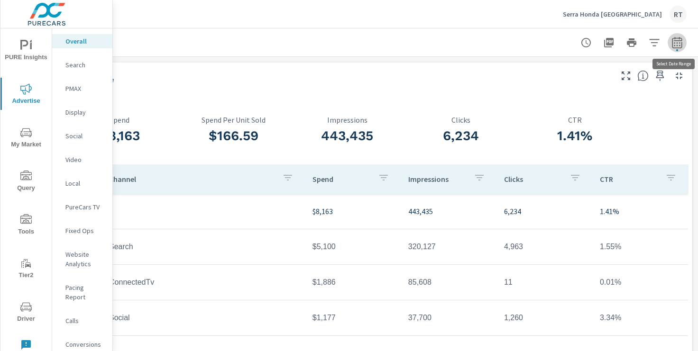
click at [674, 43] on icon "button" at bounding box center [677, 44] width 6 height 4
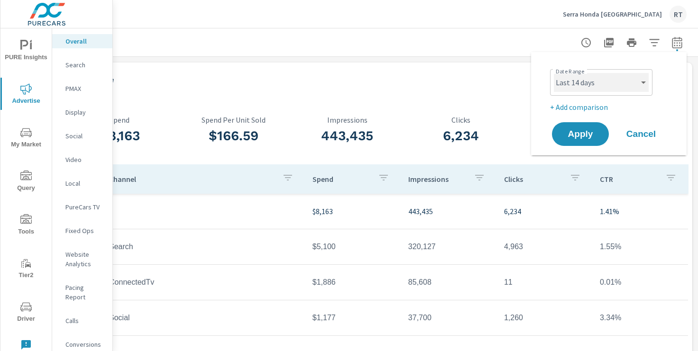
click at [625, 80] on select "Custom [DATE] Last week Last 7 days Last 14 days Last 30 days Last 45 days Last…" at bounding box center [601, 82] width 95 height 19
click at [554, 73] on select "Custom [DATE] Last week Last 7 days Last 14 days Last 30 days Last 45 days Last…" at bounding box center [601, 82] width 95 height 19
select select "Month to date"
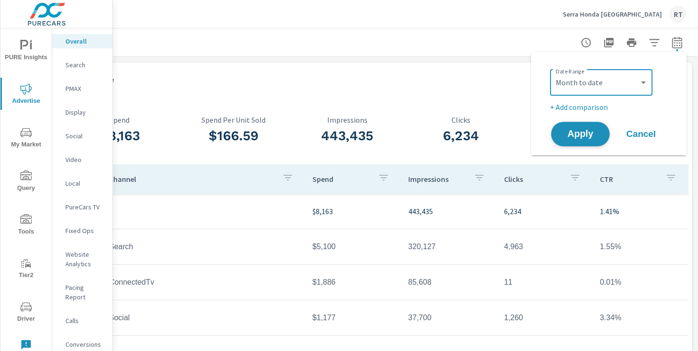
click at [580, 132] on span "Apply" at bounding box center [580, 134] width 39 height 9
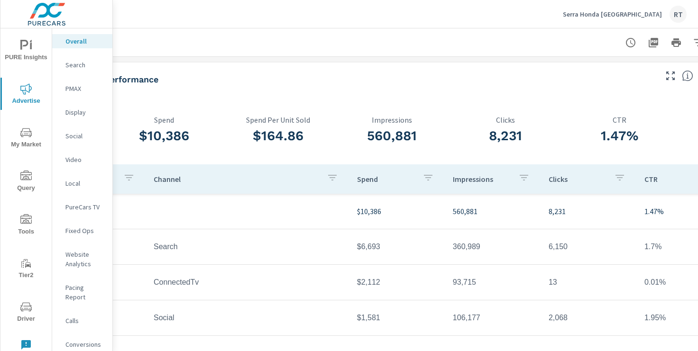
scroll to position [0, 117]
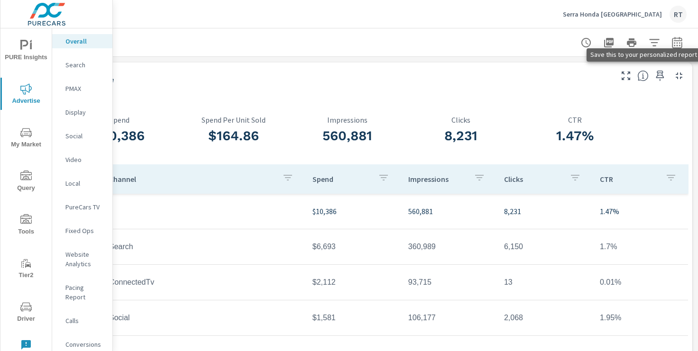
click at [659, 75] on icon "button" at bounding box center [660, 76] width 8 height 10
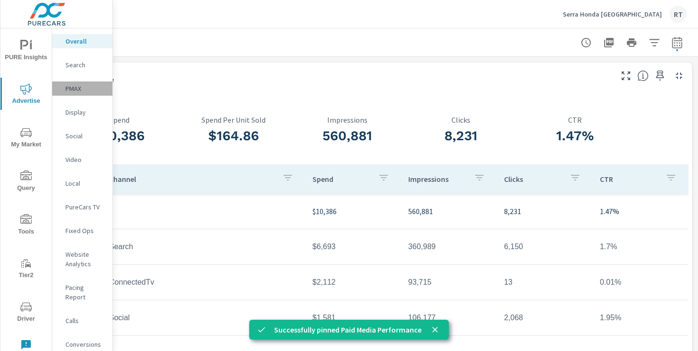
click at [76, 91] on p "PMAX" at bounding box center [84, 88] width 39 height 9
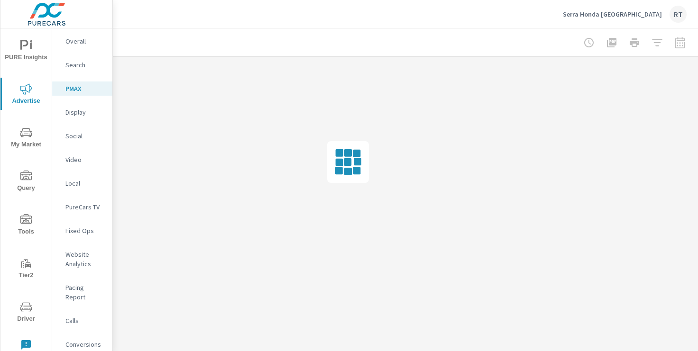
scroll to position [0, 117]
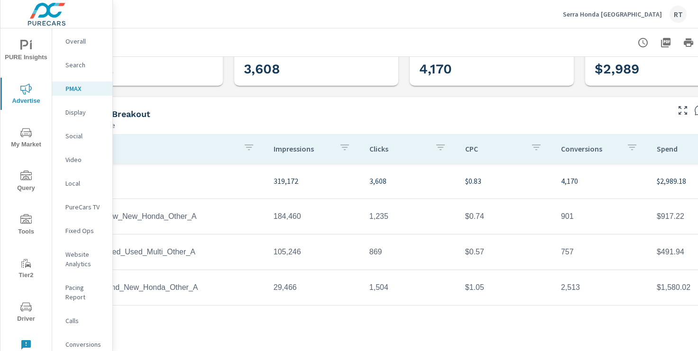
scroll to position [43, 117]
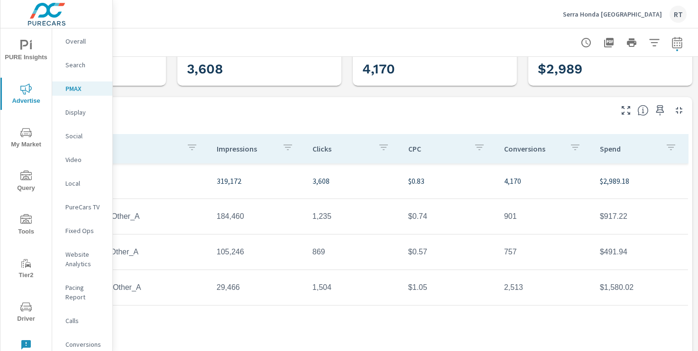
click at [659, 108] on icon "button" at bounding box center [660, 110] width 11 height 11
click at [80, 340] on p "Conversions" at bounding box center [84, 344] width 39 height 9
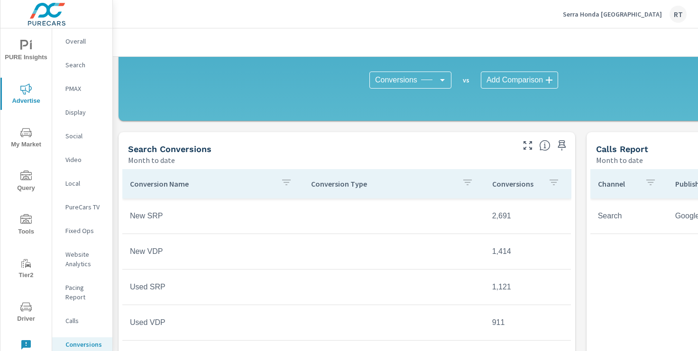
scroll to position [295, 0]
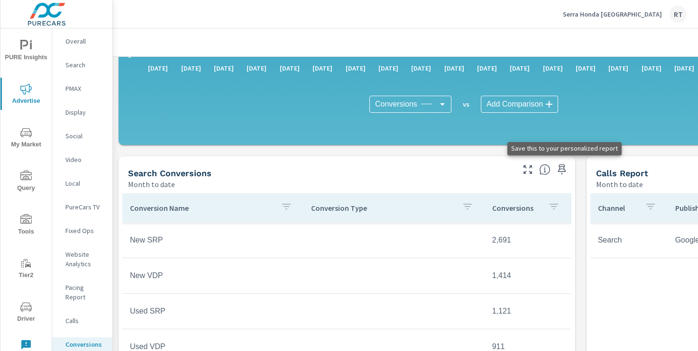
click at [562, 169] on icon "button" at bounding box center [561, 169] width 11 height 11
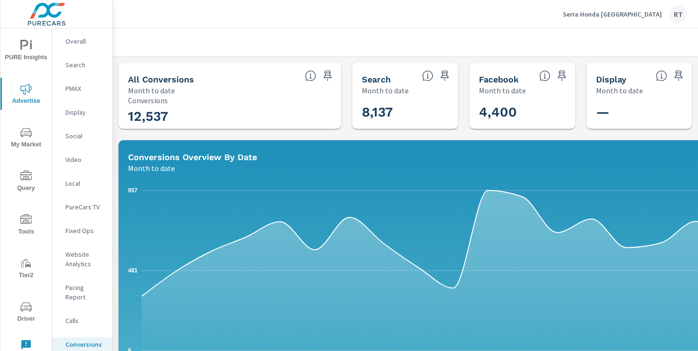
scroll to position [0, 117]
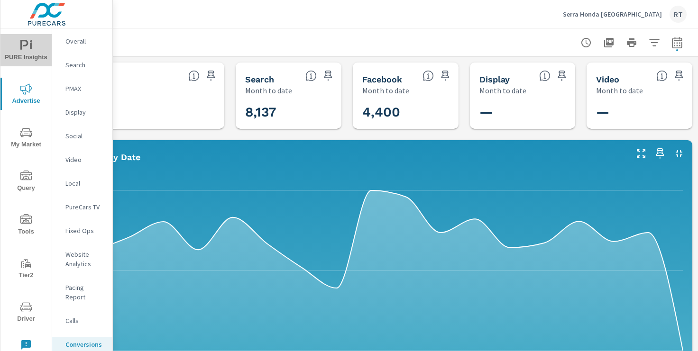
click at [19, 49] on span "PURE Insights" at bounding box center [26, 51] width 46 height 23
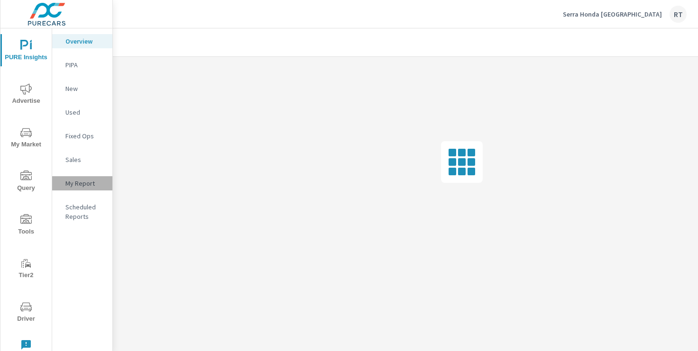
click at [78, 182] on p "My Report" at bounding box center [84, 183] width 39 height 9
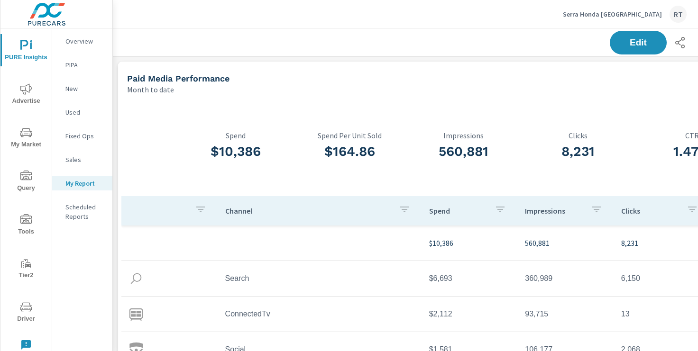
scroll to position [0, 117]
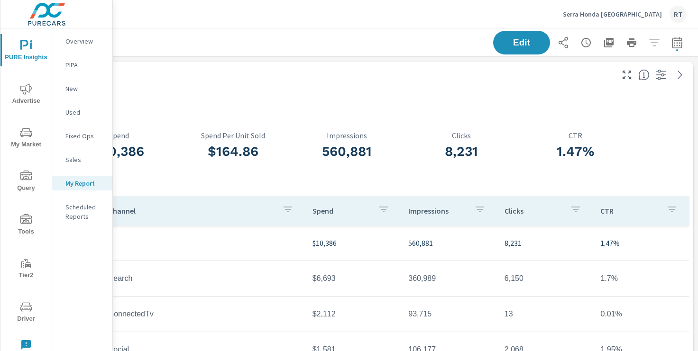
click at [679, 39] on icon "button" at bounding box center [677, 42] width 11 height 11
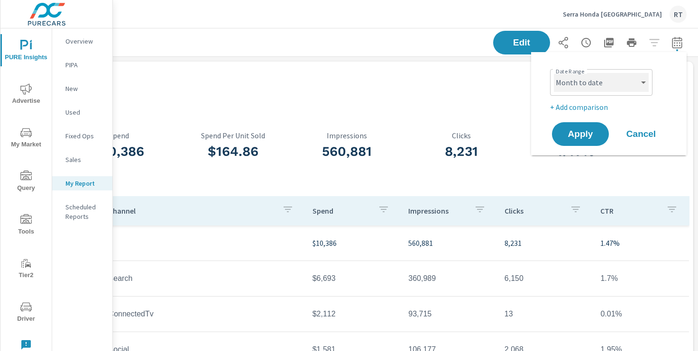
click at [633, 78] on select "Custom [DATE] Last week Last 7 days Last 14 days Last 30 days Last 45 days Last…" at bounding box center [601, 82] width 95 height 19
click at [554, 73] on select "Custom [DATE] Last week Last 7 days Last 14 days Last 30 days Last 45 days Last…" at bounding box center [601, 82] width 95 height 19
select select "Last 7 days"
click at [582, 106] on p "+ Add comparison" at bounding box center [610, 106] width 121 height 11
select select "Previous period"
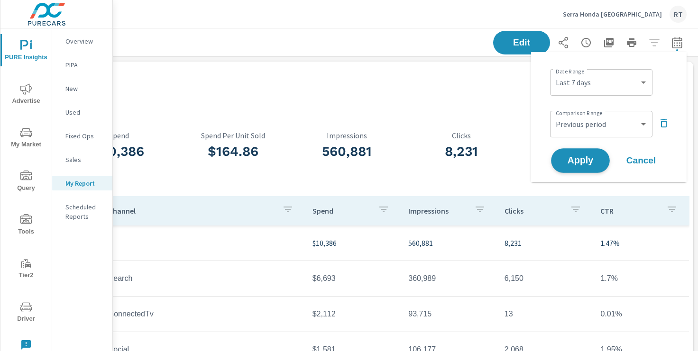
click at [579, 157] on span "Apply" at bounding box center [580, 161] width 39 height 9
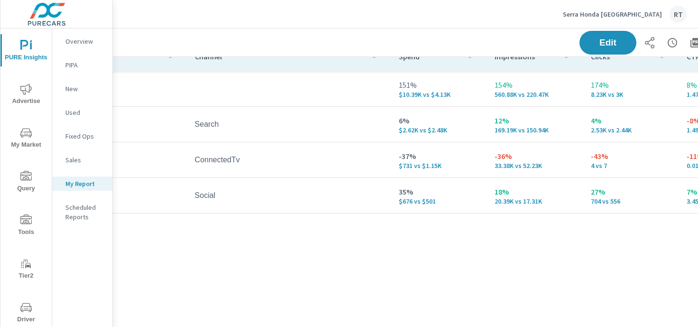
scroll to position [155, 117]
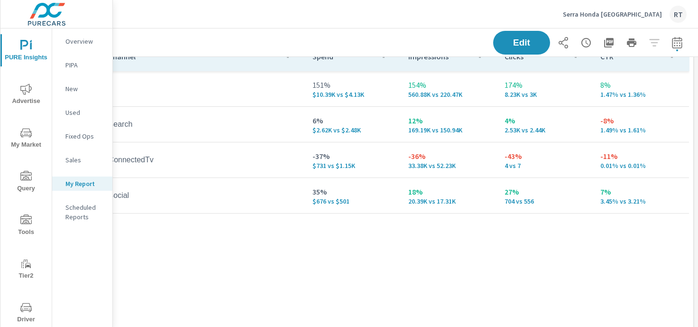
click at [678, 42] on icon "button" at bounding box center [677, 42] width 11 height 11
select select "Last 7 days"
select select "Previous period"
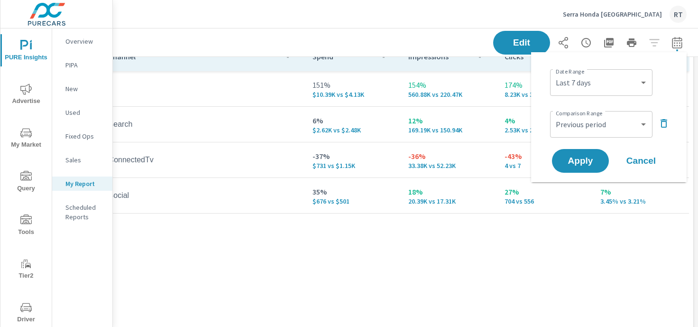
click at [664, 122] on icon "button" at bounding box center [663, 123] width 11 height 11
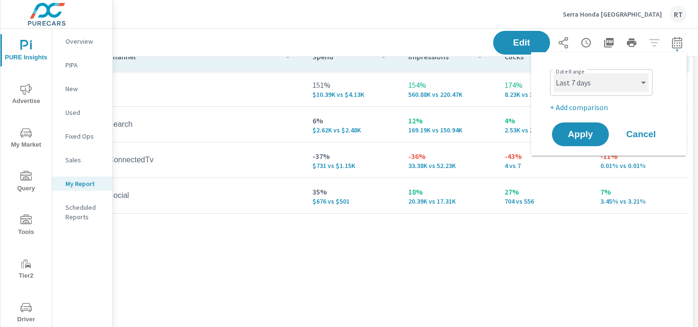
click at [643, 81] on select "Custom [DATE] Last week Last 7 days Last 14 days Last 30 days Last 45 days Last…" at bounding box center [601, 82] width 95 height 19
click at [554, 73] on select "Custom [DATE] Last week Last 7 days Last 14 days Last 30 days Last 45 days Last…" at bounding box center [601, 82] width 95 height 19
select select "Month to date"
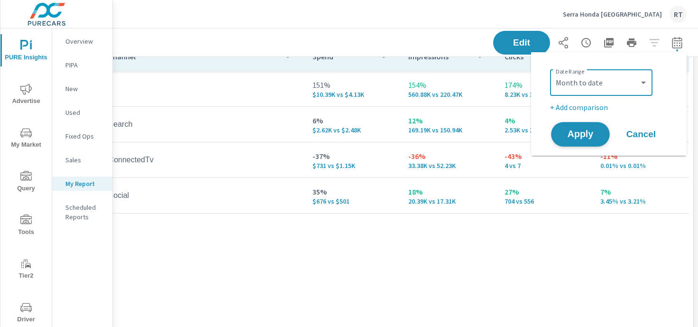
click at [581, 134] on span "Apply" at bounding box center [580, 134] width 39 height 9
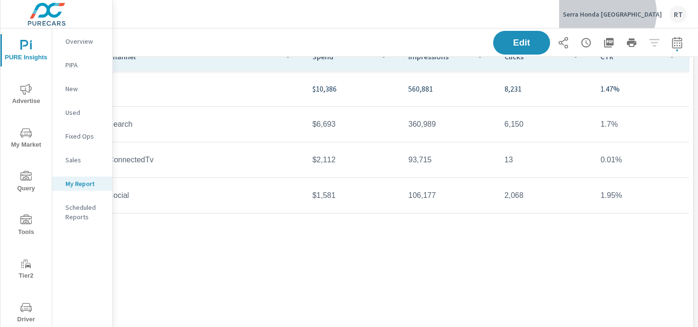
click at [644, 13] on p "Serra Honda [GEOGRAPHIC_DATA]" at bounding box center [612, 14] width 99 height 9
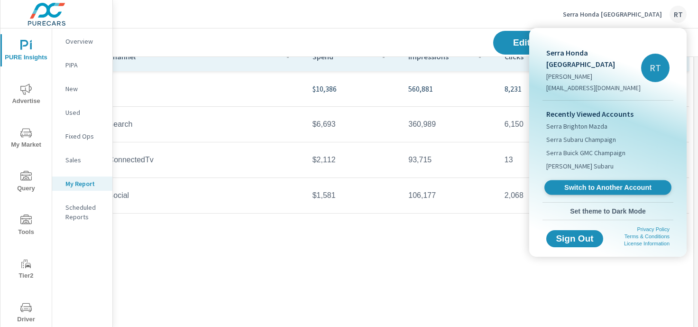
click at [581, 183] on span "Switch to Another Account" at bounding box center [608, 187] width 116 height 9
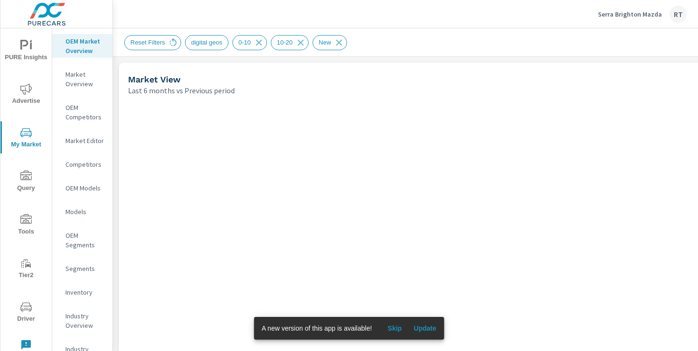
click at [397, 329] on span "Skip" at bounding box center [394, 328] width 23 height 9
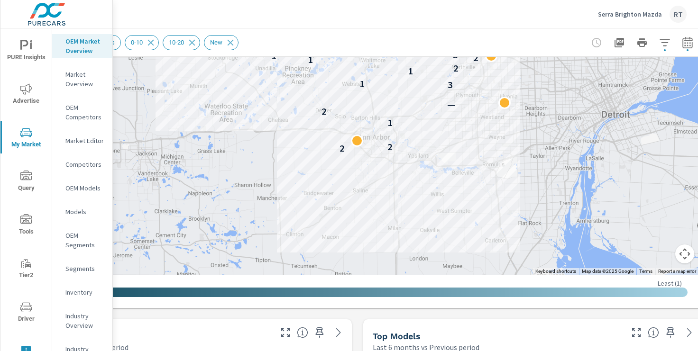
scroll to position [352, 117]
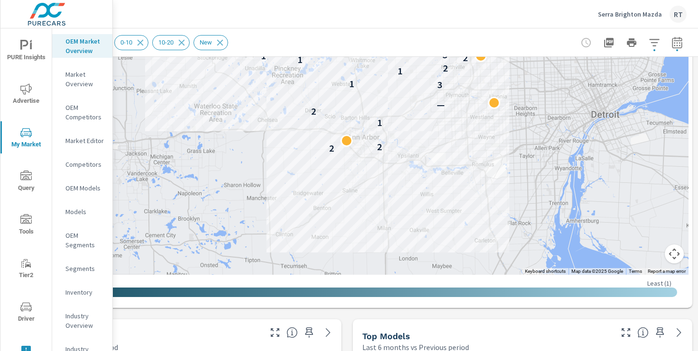
click at [671, 254] on button "Map camera controls" at bounding box center [674, 254] width 19 height 19
click at [652, 255] on button "Zoom out" at bounding box center [650, 254] width 19 height 19
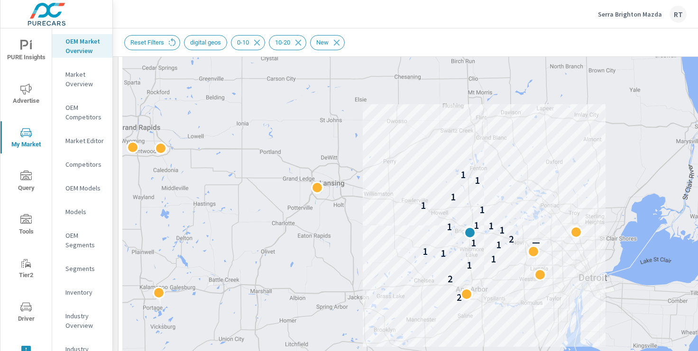
scroll to position [141, 0]
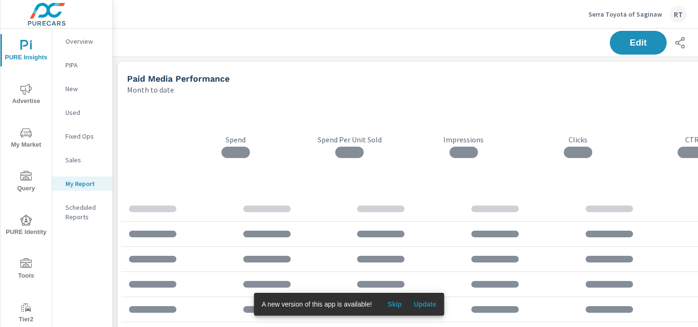
scroll to position [660, 702]
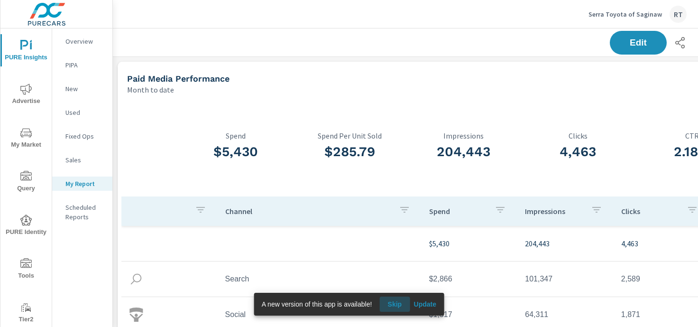
click at [394, 301] on span "Skip" at bounding box center [394, 304] width 23 height 9
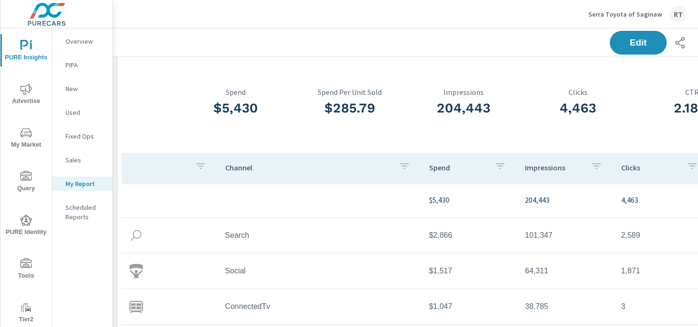
scroll to position [44, 117]
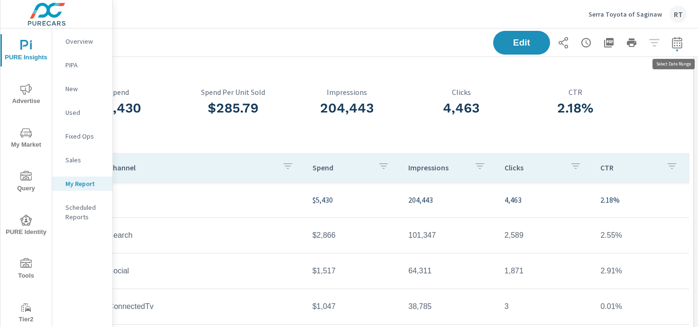
click at [677, 43] on icon "button" at bounding box center [677, 42] width 11 height 11
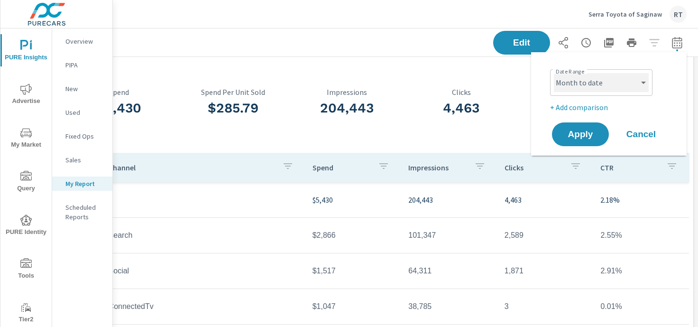
click at [642, 88] on select "Custom [DATE] Last week Last 7 days Last 14 days Last 30 days Last 45 days Last…" at bounding box center [601, 82] width 95 height 19
click at [554, 73] on select "Custom [DATE] Last week Last 7 days Last 14 days Last 30 days Last 45 days Last…" at bounding box center [601, 82] width 95 height 19
select select "Last 30 days"
click at [577, 104] on p "+ Add comparison" at bounding box center [610, 106] width 121 height 11
select select "Previous period"
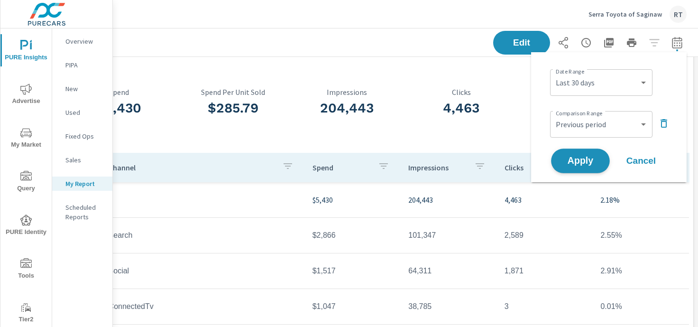
click at [581, 158] on span "Apply" at bounding box center [580, 161] width 39 height 9
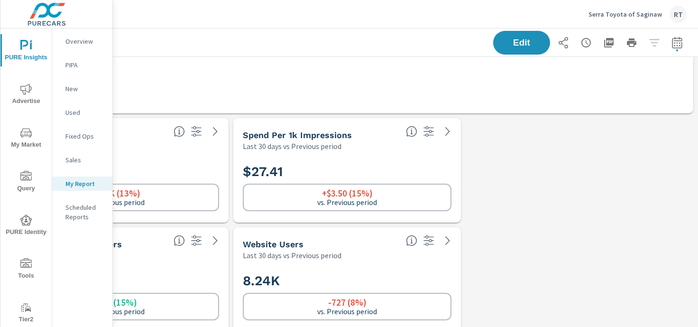
scroll to position [389, 117]
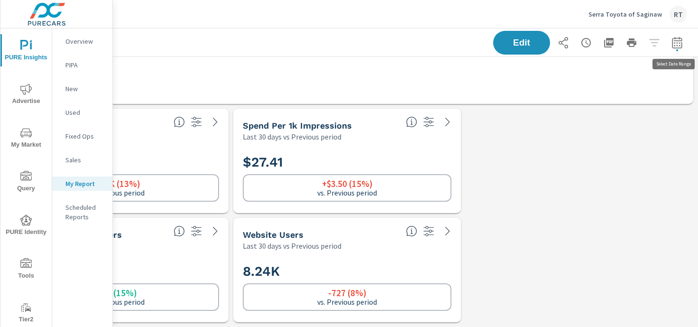
click at [677, 42] on icon "button" at bounding box center [677, 44] width 6 height 4
select select "Last 30 days"
select select "Previous period"
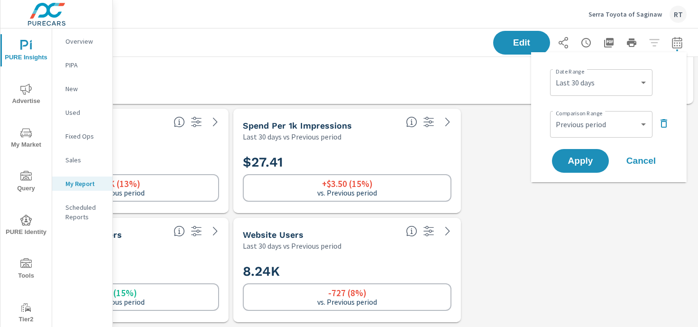
click at [663, 120] on icon "button" at bounding box center [664, 123] width 7 height 9
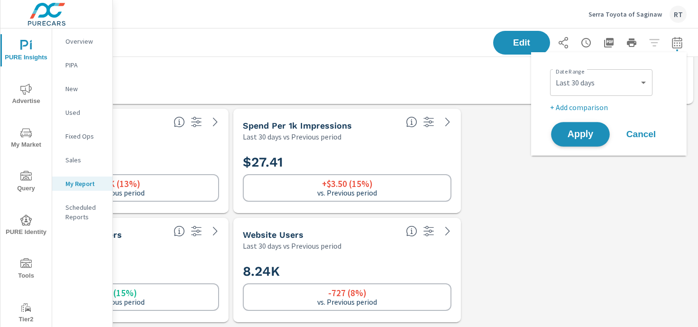
click at [578, 137] on span "Apply" at bounding box center [580, 134] width 39 height 9
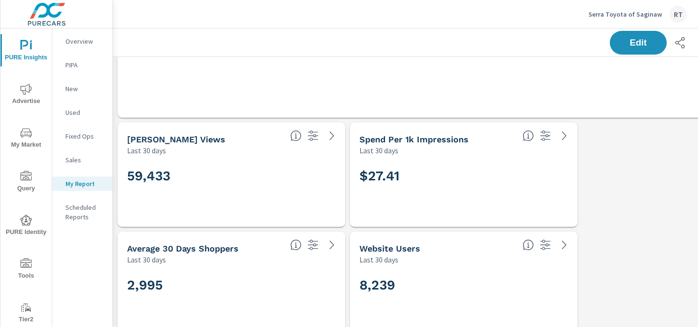
scroll to position [389, 0]
